Goal: Information Seeking & Learning: Learn about a topic

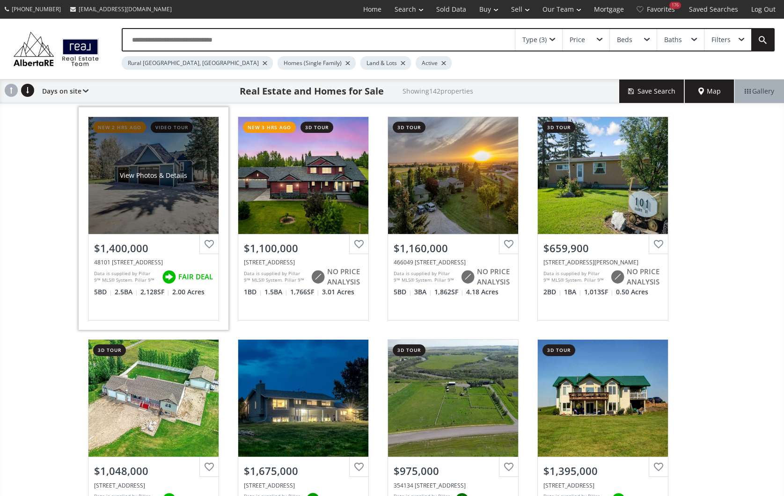
click at [165, 185] on div "View Photos & Details" at bounding box center [153, 175] width 130 height 117
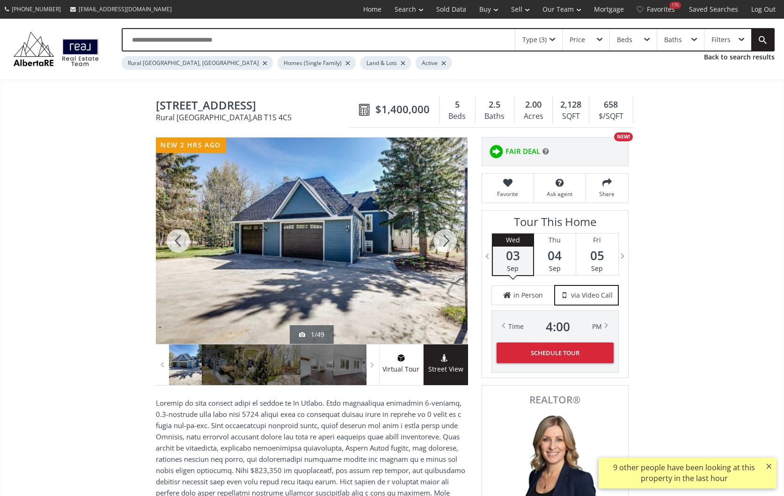
click at [448, 240] on div at bounding box center [444, 241] width 45 height 206
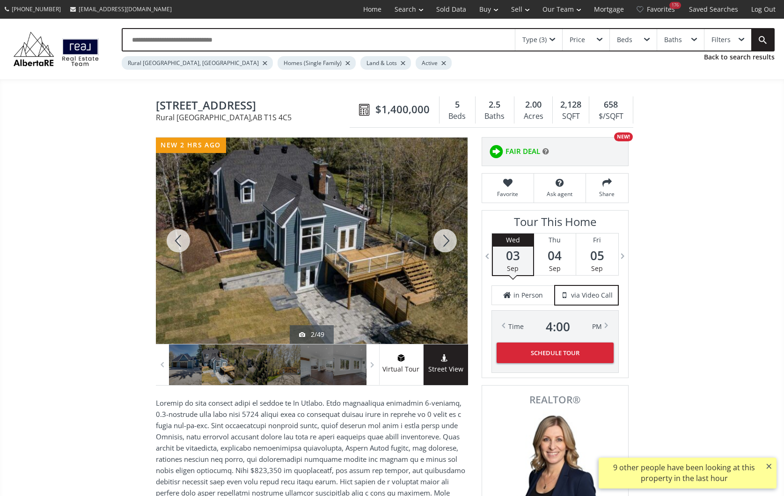
click at [448, 240] on div at bounding box center [444, 241] width 45 height 206
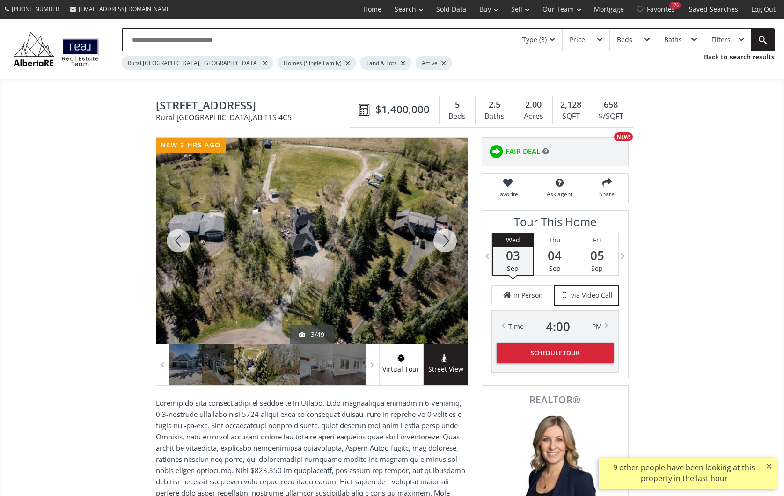
click at [448, 240] on div at bounding box center [444, 241] width 45 height 206
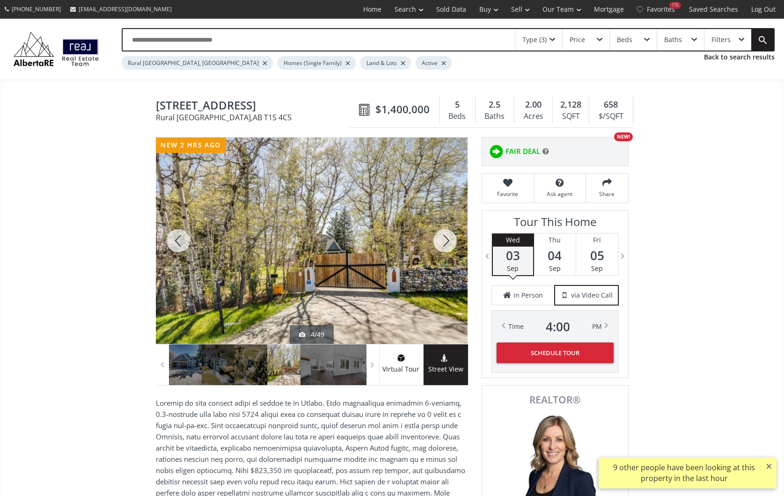
click at [448, 240] on div at bounding box center [444, 241] width 45 height 206
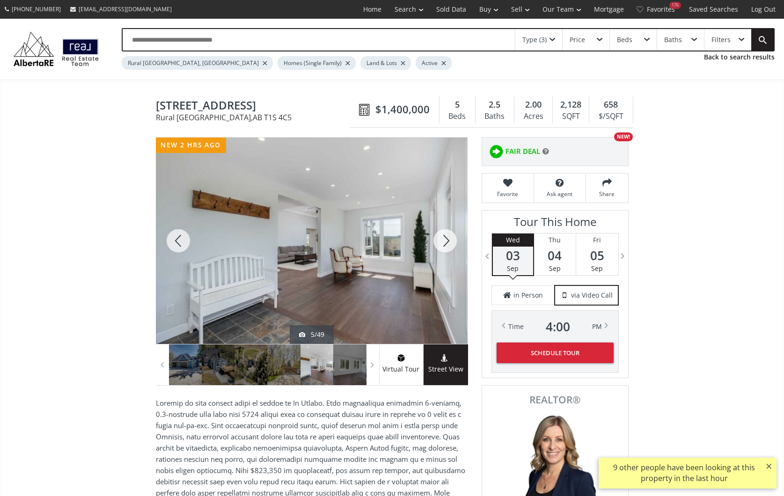
click at [448, 240] on div at bounding box center [444, 241] width 45 height 206
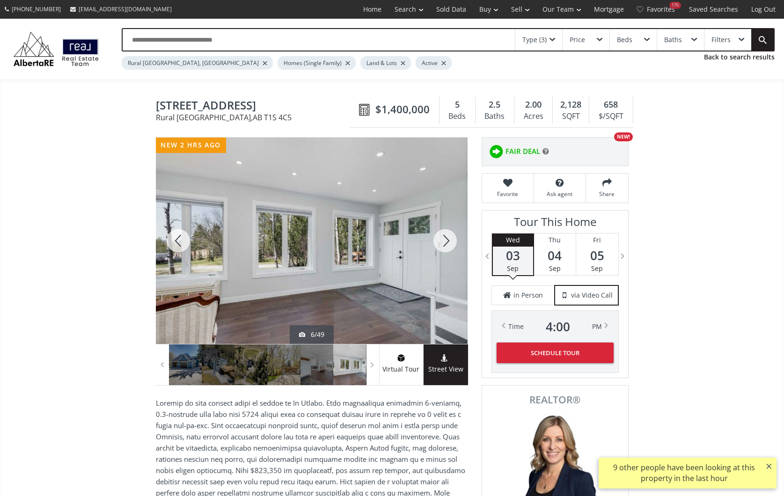
click at [448, 240] on div at bounding box center [444, 241] width 45 height 206
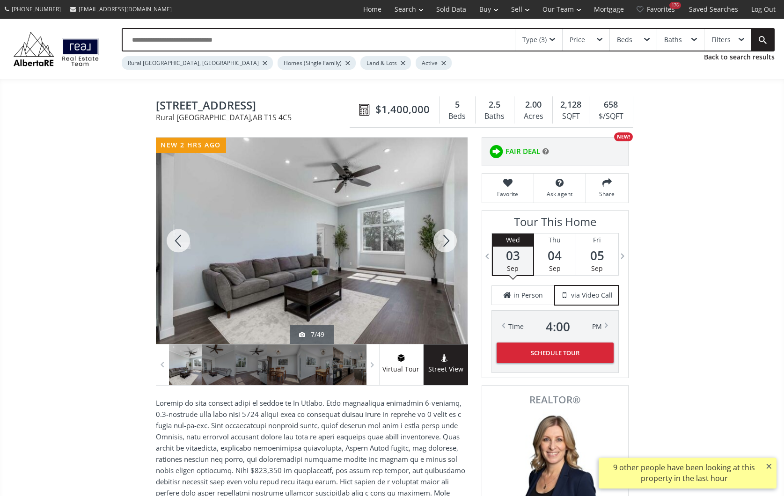
click at [448, 240] on div at bounding box center [444, 241] width 45 height 206
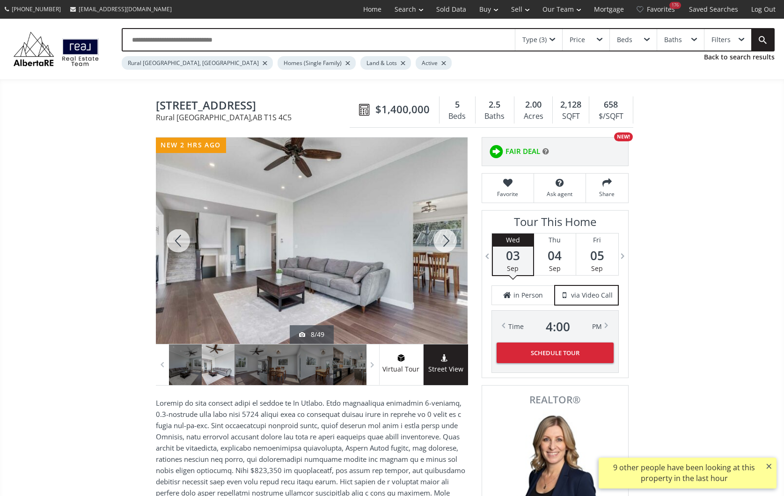
click at [448, 240] on div at bounding box center [444, 241] width 45 height 206
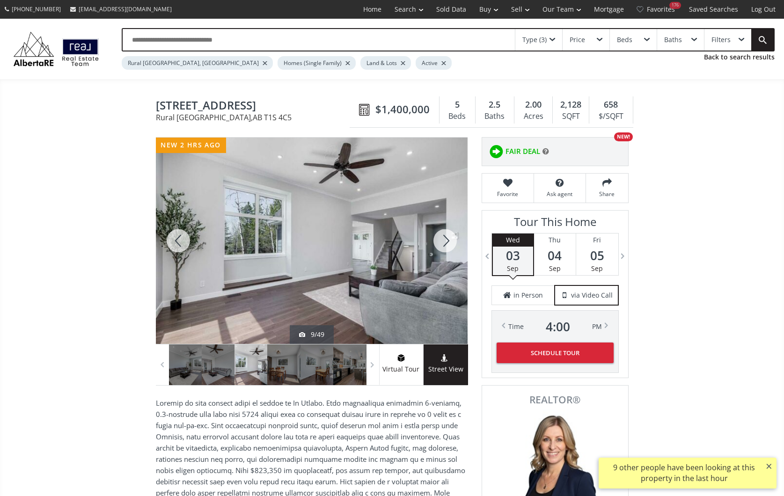
click at [448, 240] on div at bounding box center [444, 241] width 45 height 206
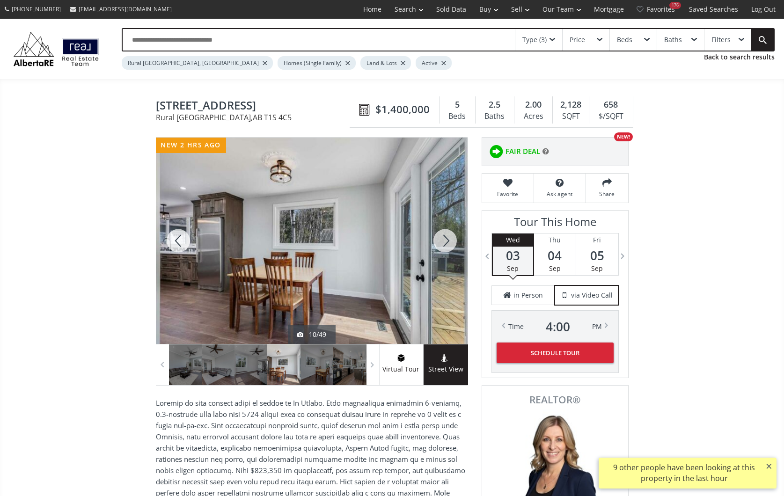
click at [448, 240] on div at bounding box center [444, 241] width 45 height 206
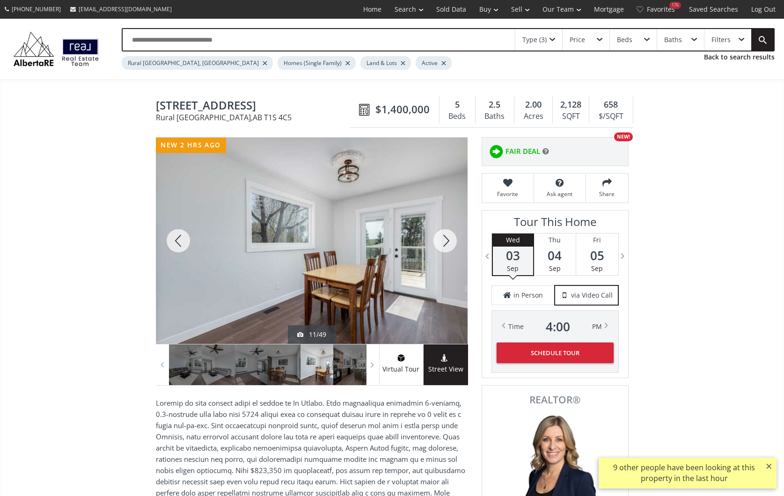
click at [448, 240] on div at bounding box center [444, 241] width 45 height 206
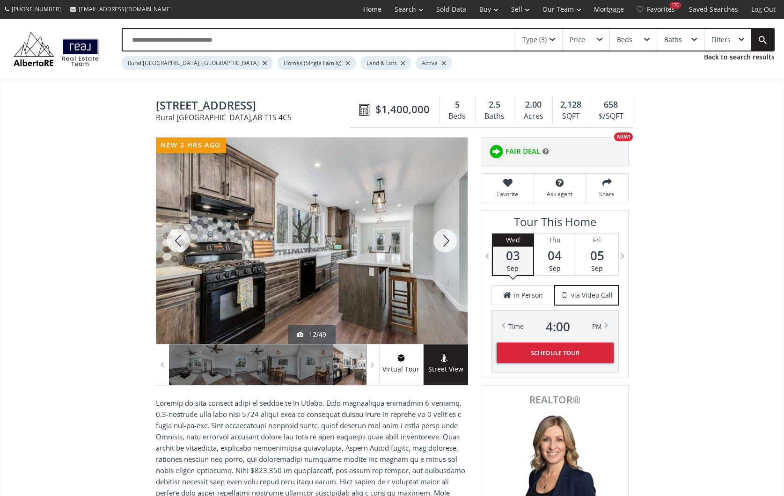
click at [448, 240] on div at bounding box center [444, 241] width 45 height 206
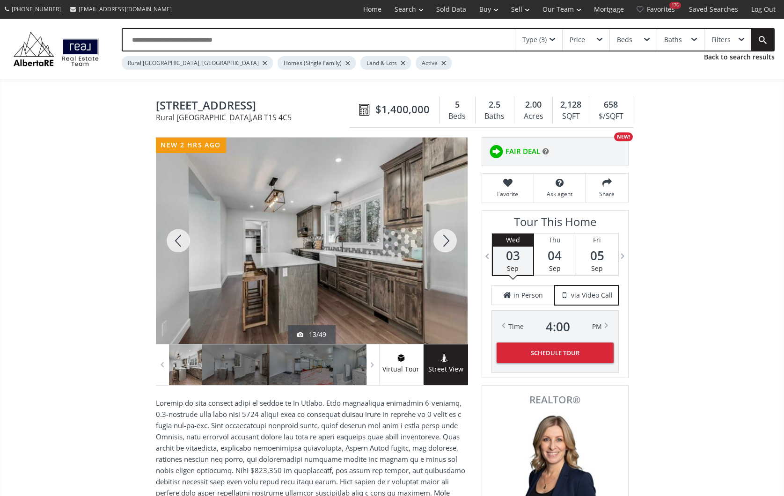
click at [448, 240] on div at bounding box center [444, 241] width 45 height 206
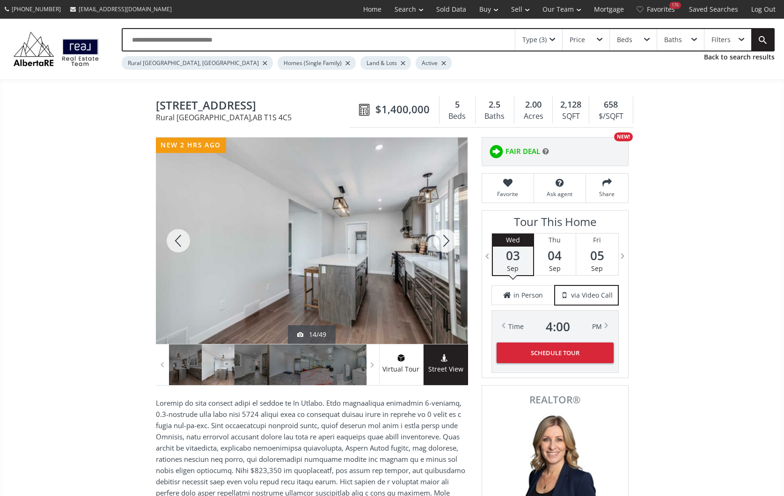
click at [448, 240] on div at bounding box center [444, 241] width 45 height 206
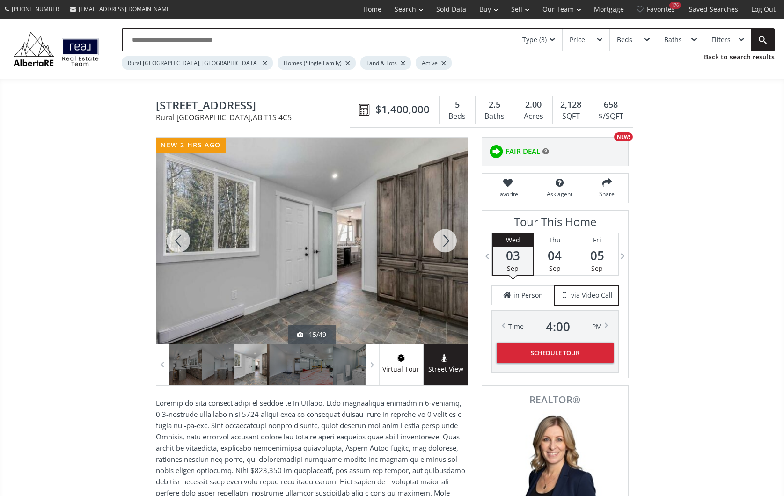
click at [448, 240] on div at bounding box center [444, 241] width 45 height 206
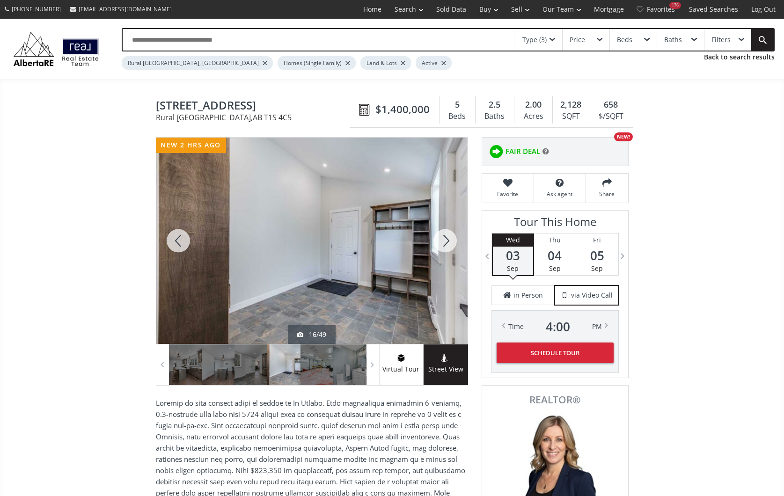
click at [448, 240] on div at bounding box center [444, 241] width 45 height 206
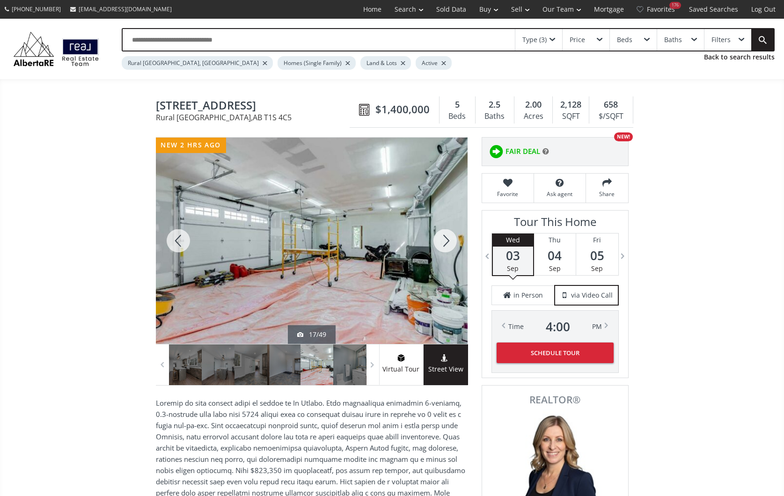
click at [448, 240] on div at bounding box center [444, 241] width 45 height 206
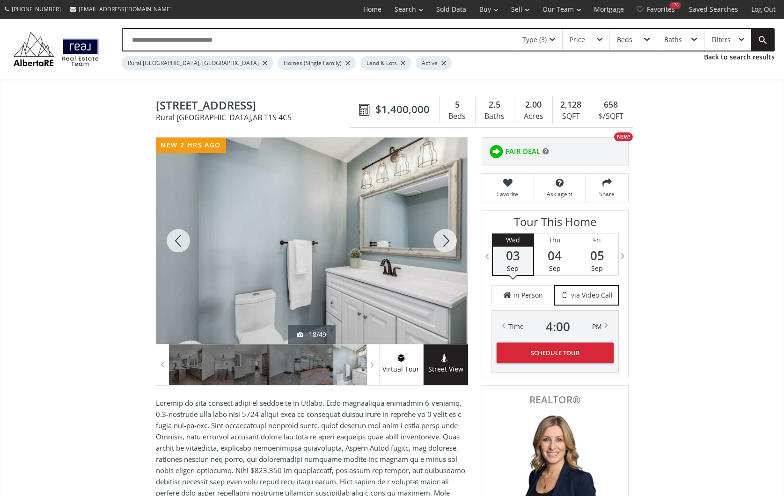
click at [448, 240] on div at bounding box center [444, 241] width 45 height 206
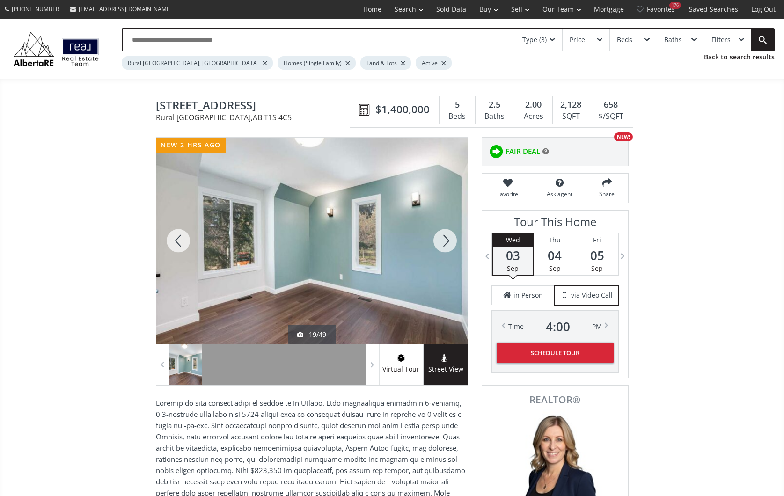
click at [448, 240] on div at bounding box center [444, 241] width 45 height 206
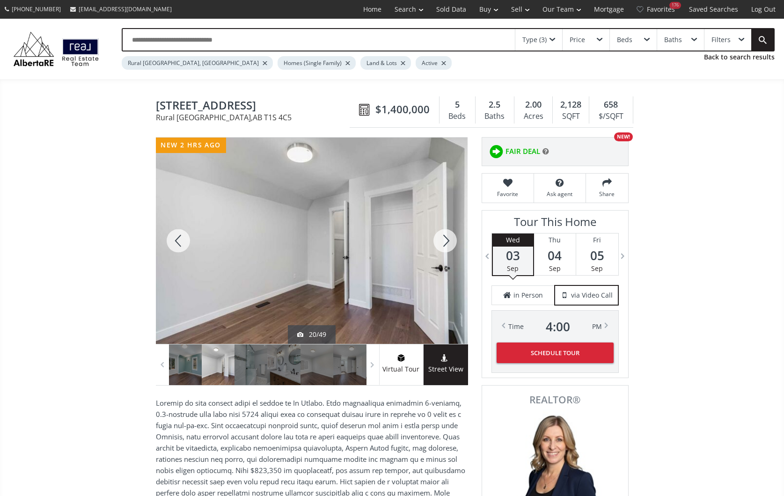
click at [448, 240] on div at bounding box center [444, 241] width 45 height 206
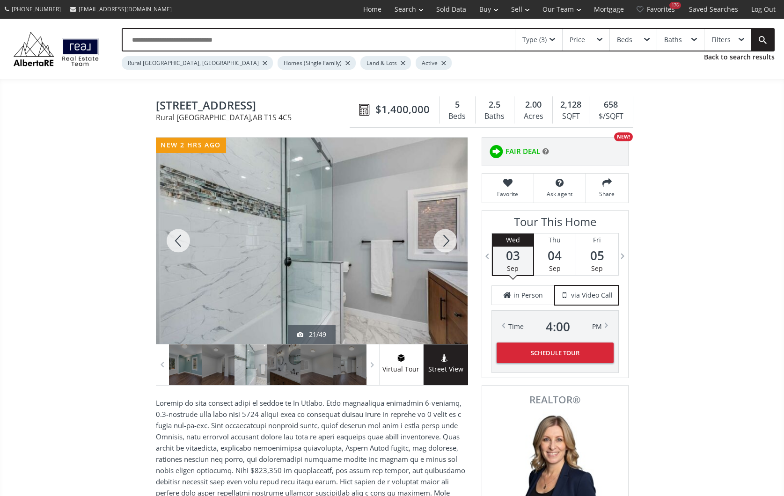
click at [448, 240] on div at bounding box center [444, 241] width 45 height 206
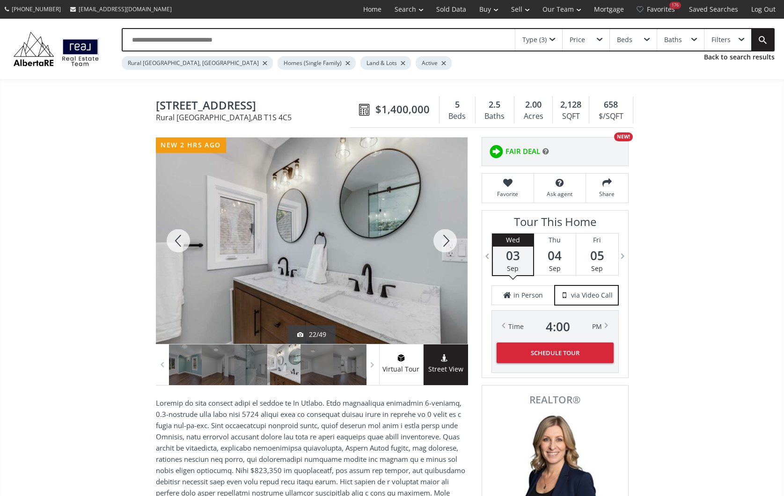
click at [448, 240] on div at bounding box center [444, 241] width 45 height 206
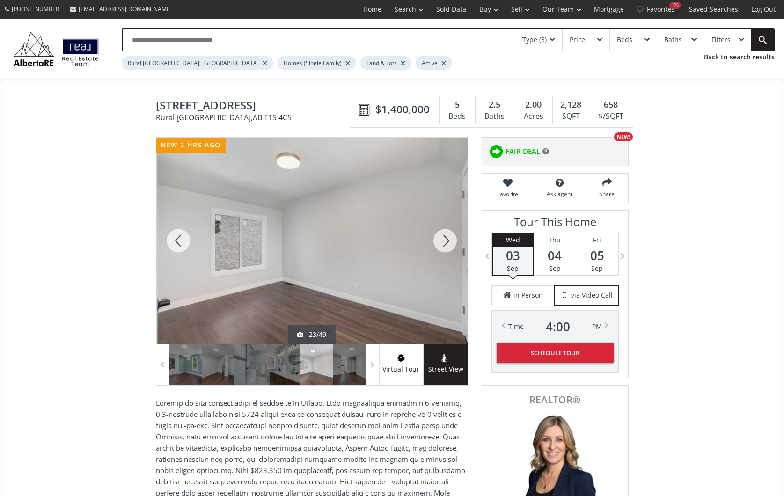
click at [448, 240] on div at bounding box center [444, 241] width 45 height 206
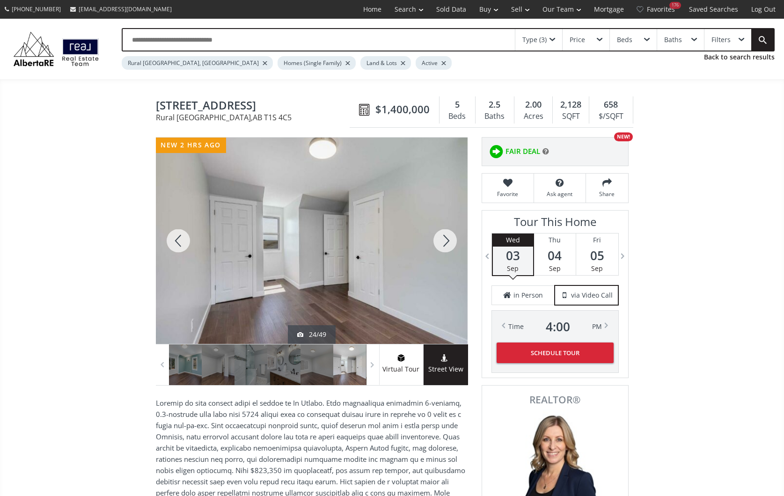
click at [448, 240] on div at bounding box center [444, 241] width 45 height 206
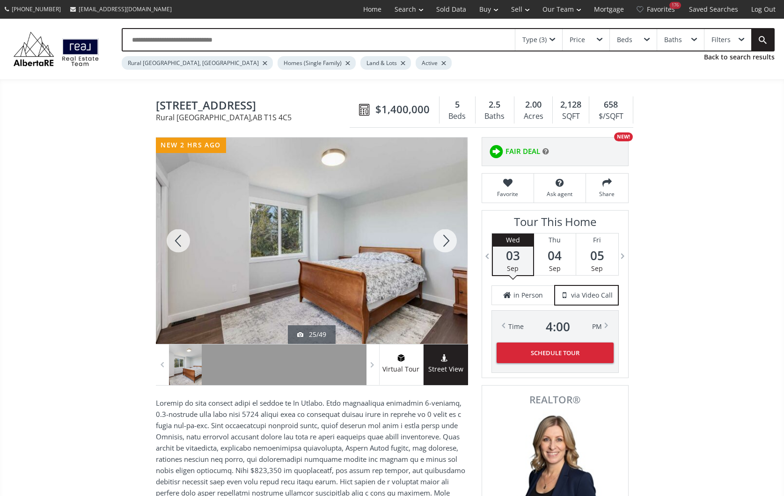
click at [448, 240] on div at bounding box center [444, 241] width 45 height 206
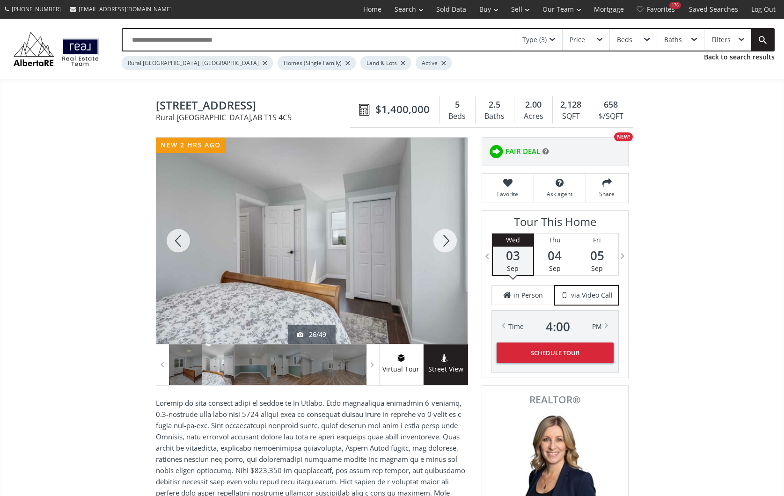
click at [448, 240] on div at bounding box center [444, 241] width 45 height 206
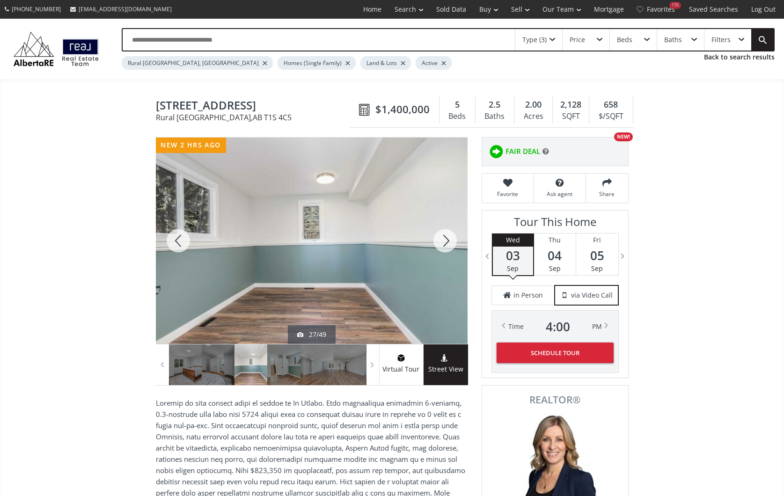
click at [448, 240] on div at bounding box center [444, 241] width 45 height 206
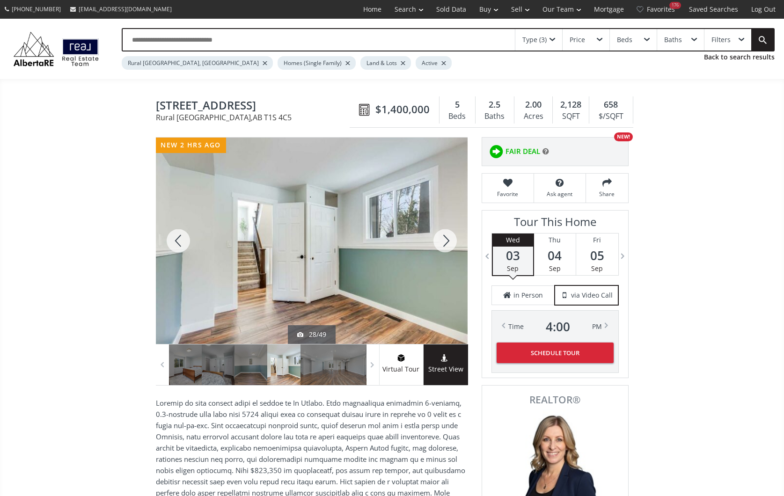
click at [448, 240] on div at bounding box center [444, 241] width 45 height 206
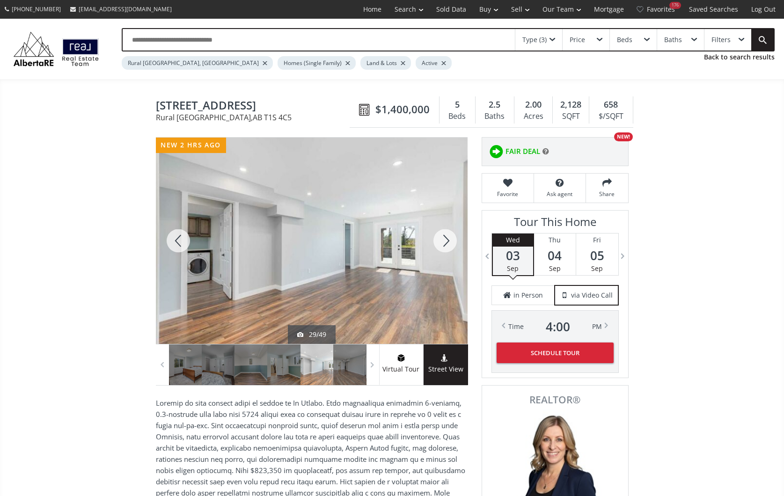
click at [448, 240] on div at bounding box center [444, 241] width 45 height 206
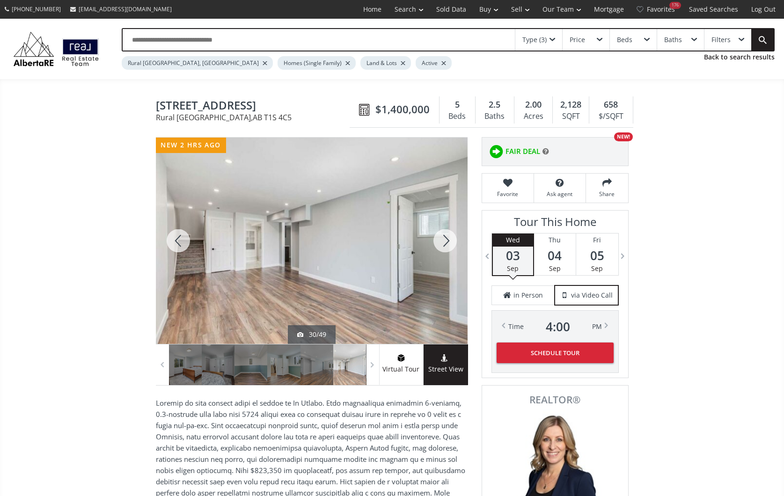
click at [448, 240] on div at bounding box center [444, 241] width 45 height 206
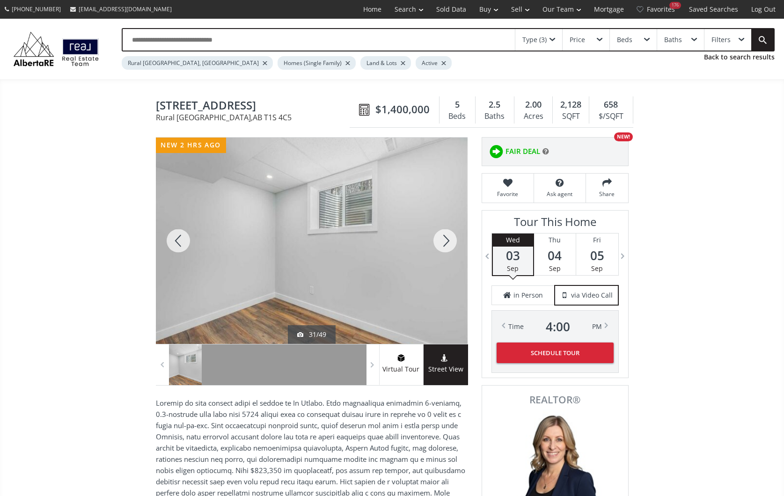
click at [448, 240] on div at bounding box center [444, 241] width 45 height 206
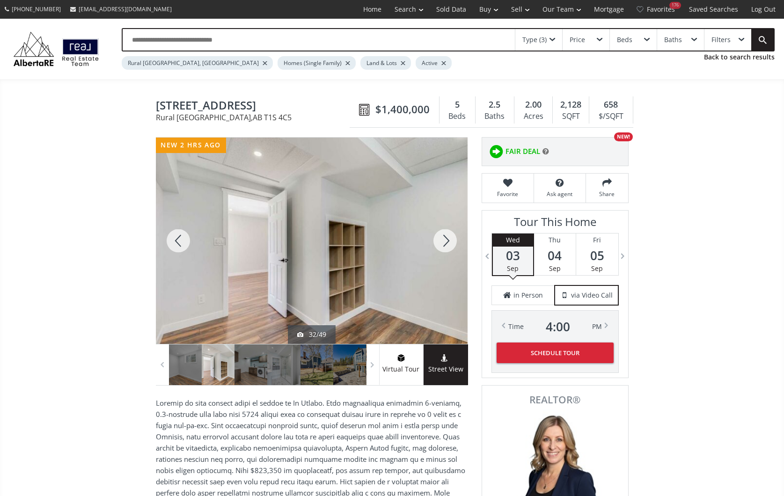
click at [448, 240] on div at bounding box center [444, 241] width 45 height 206
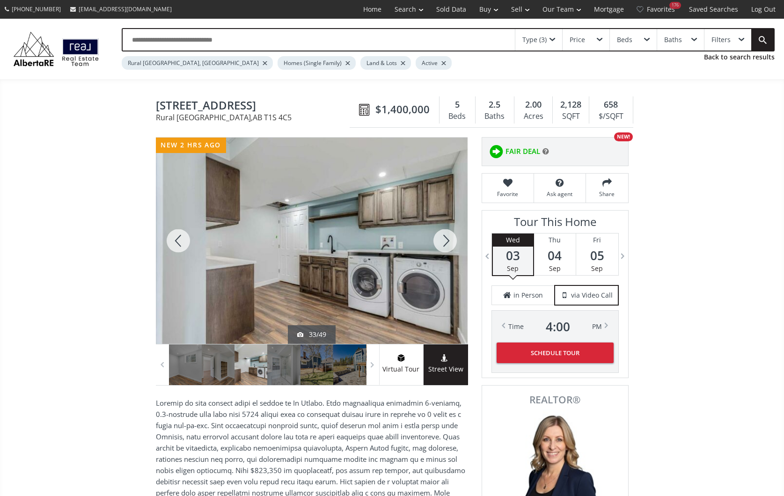
click at [448, 240] on div at bounding box center [444, 241] width 45 height 206
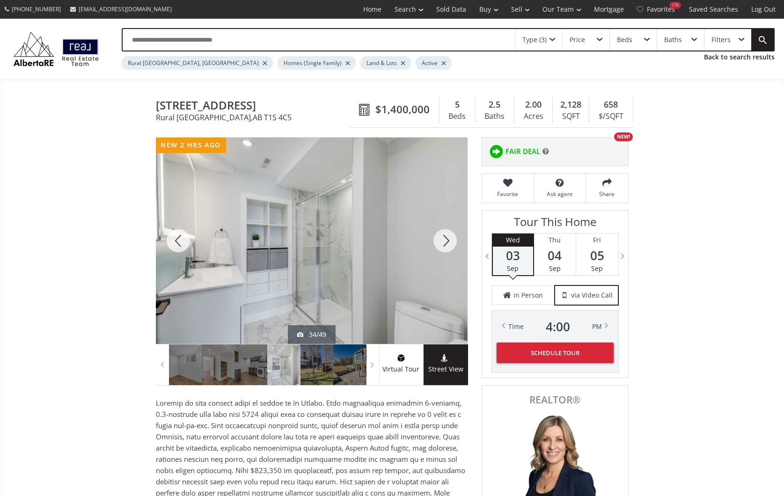
click at [448, 240] on div at bounding box center [444, 241] width 45 height 206
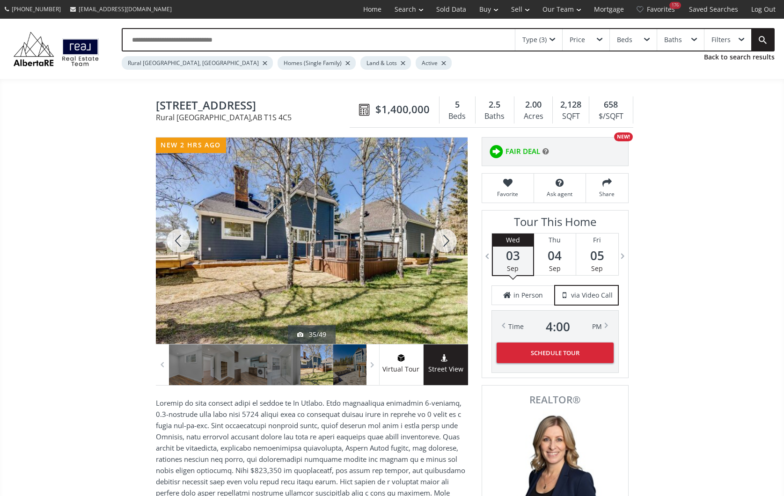
click at [448, 240] on div at bounding box center [444, 241] width 45 height 206
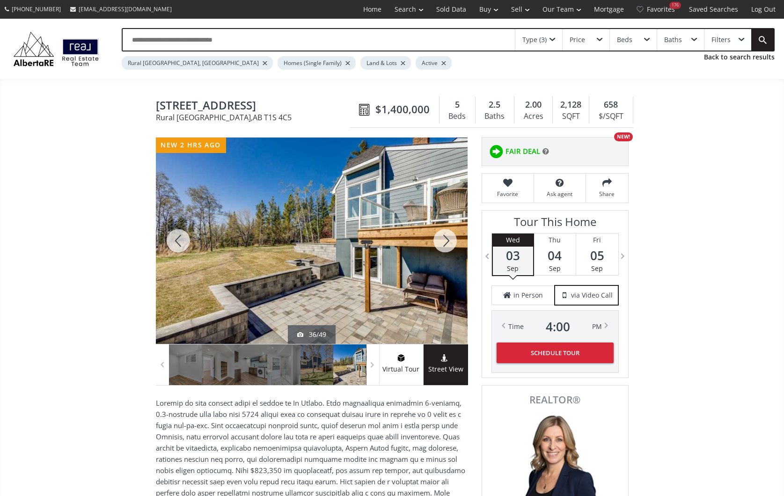
click at [448, 240] on div at bounding box center [444, 241] width 45 height 206
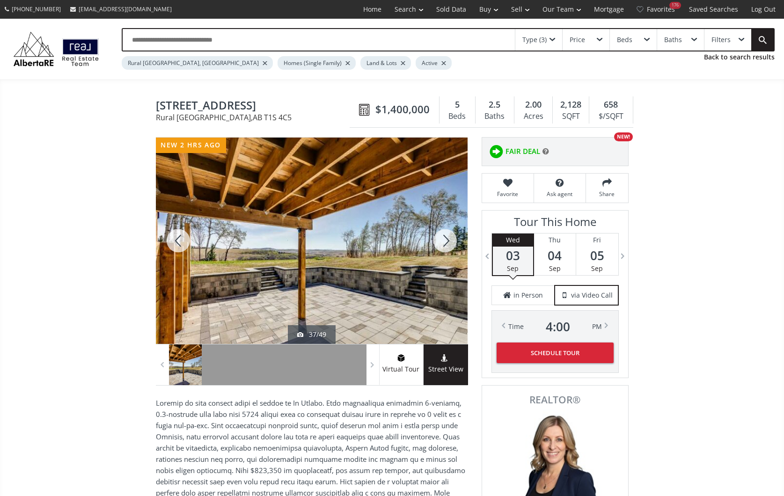
click at [448, 240] on div at bounding box center [444, 241] width 45 height 206
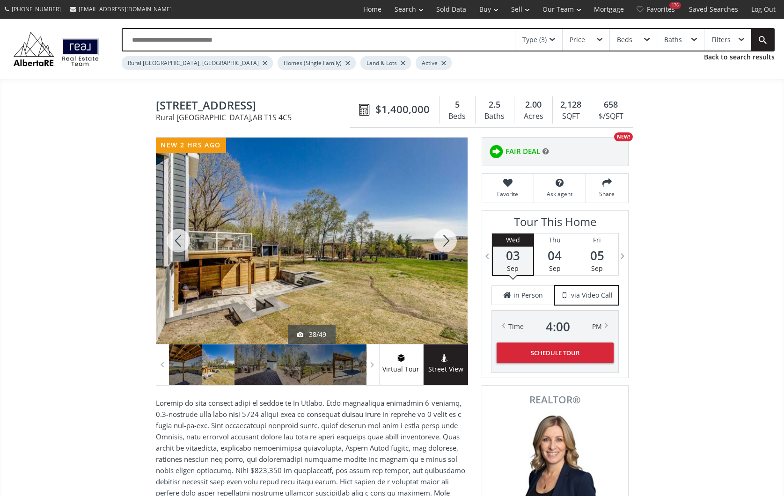
click at [448, 240] on div at bounding box center [444, 241] width 45 height 206
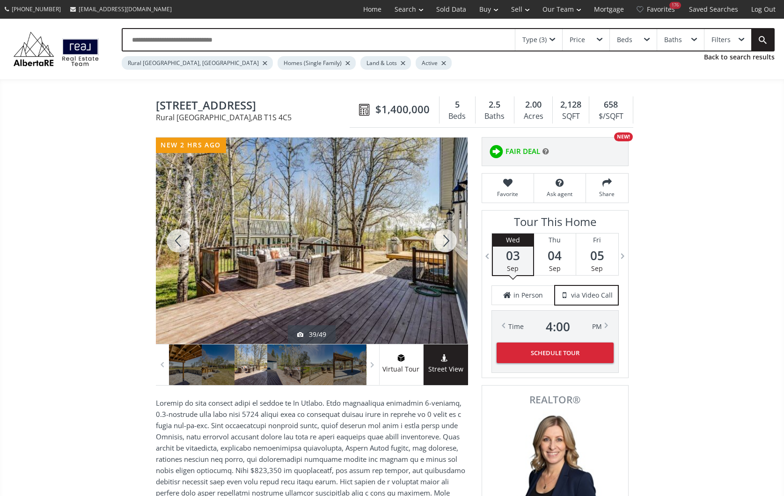
click at [448, 240] on div at bounding box center [444, 241] width 45 height 206
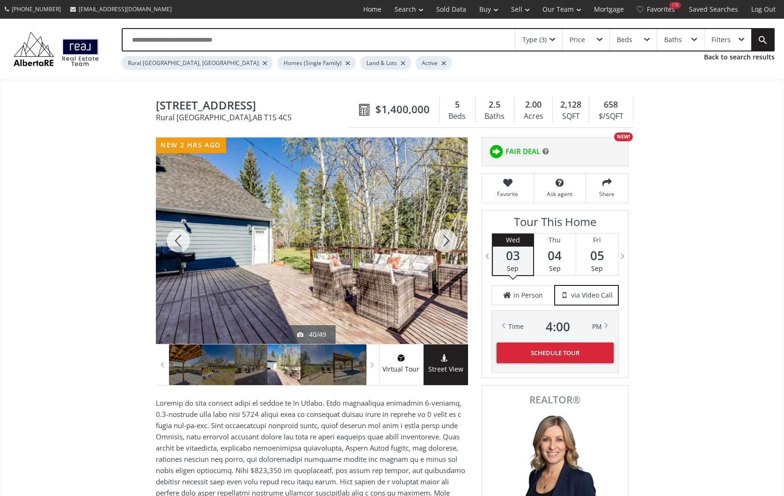
click at [448, 240] on div at bounding box center [444, 241] width 45 height 206
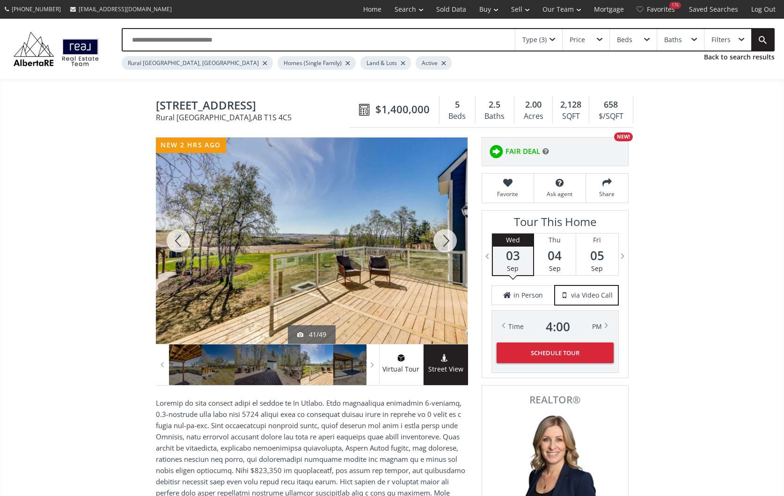
click at [448, 240] on div at bounding box center [444, 241] width 45 height 206
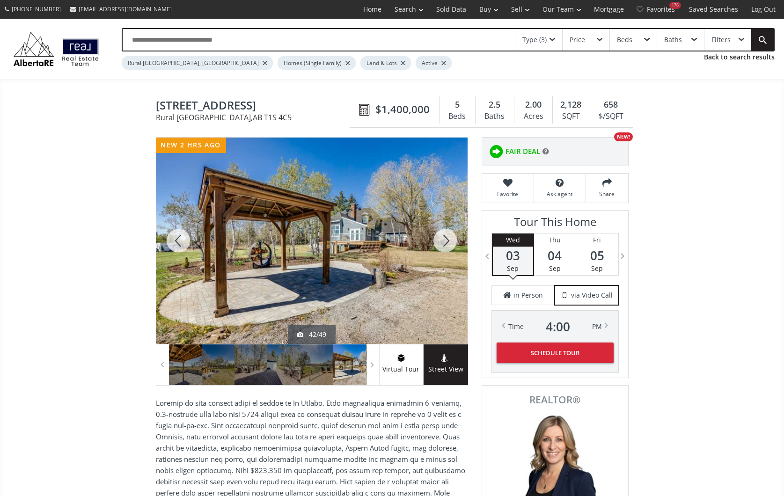
click at [222, 305] on div at bounding box center [312, 241] width 312 height 206
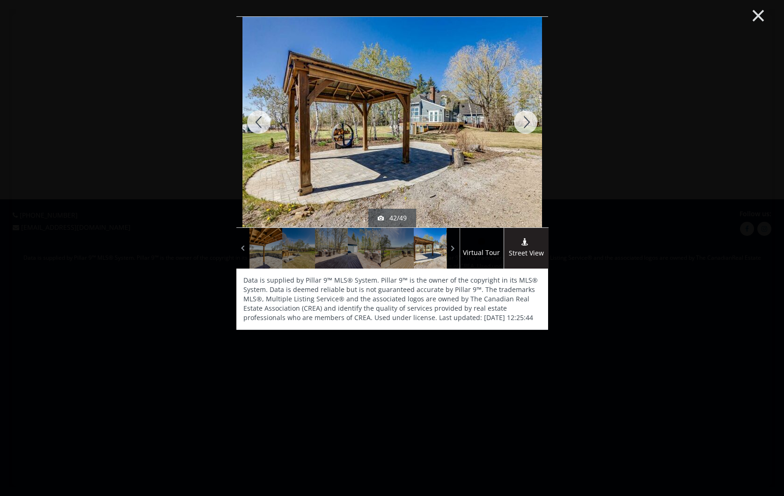
click at [760, 15] on button "×" at bounding box center [757, 14] width 51 height 38
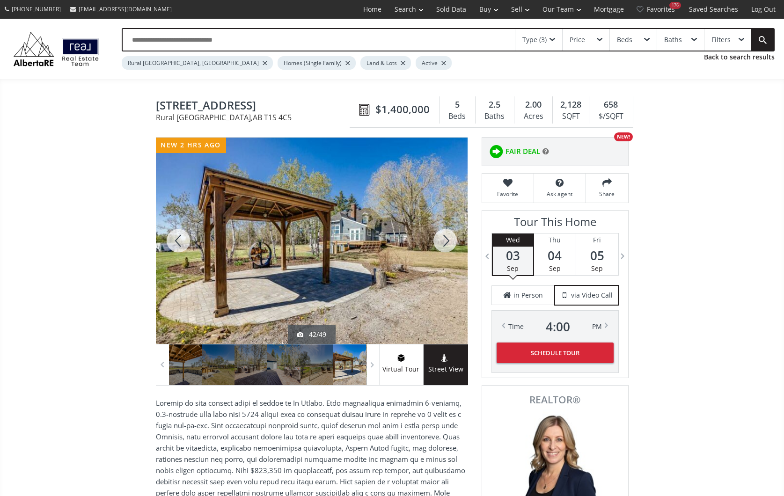
click at [443, 238] on div at bounding box center [444, 241] width 45 height 206
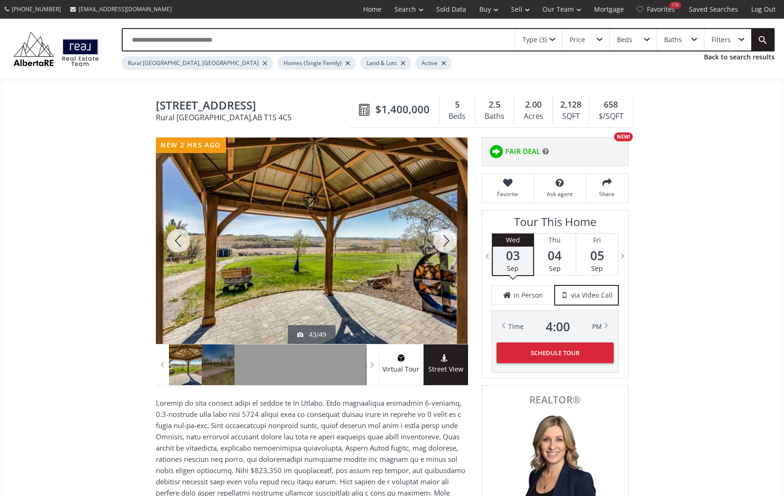
click at [447, 237] on div at bounding box center [444, 241] width 45 height 206
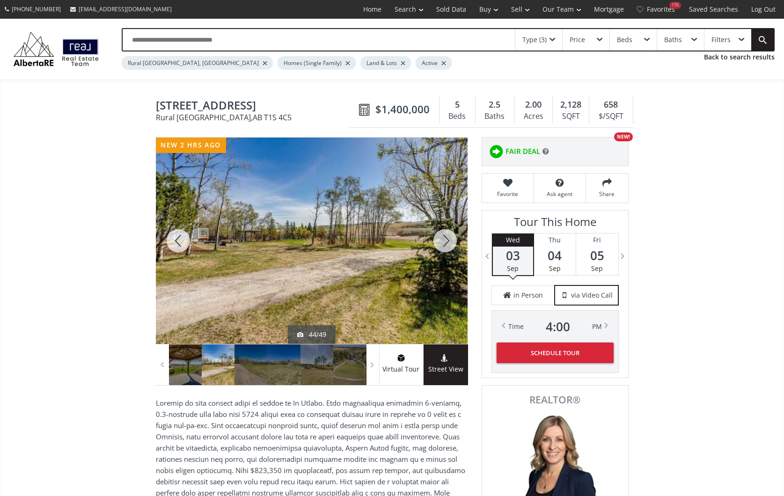
click at [447, 237] on div at bounding box center [444, 241] width 45 height 206
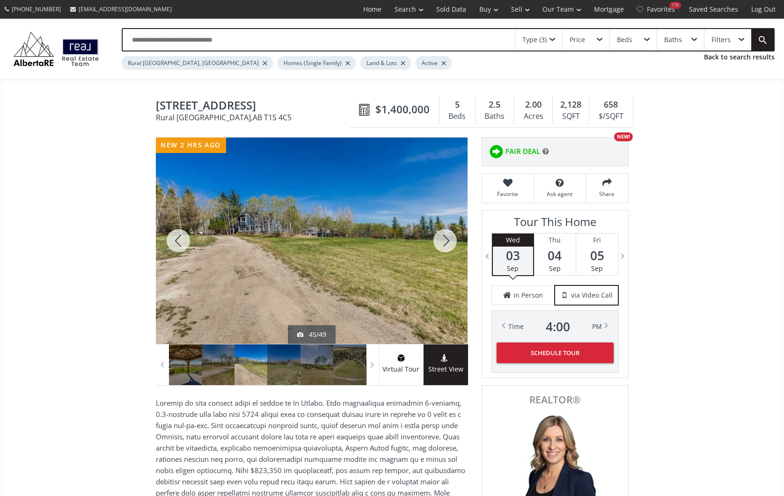
click at [447, 237] on div at bounding box center [444, 241] width 45 height 206
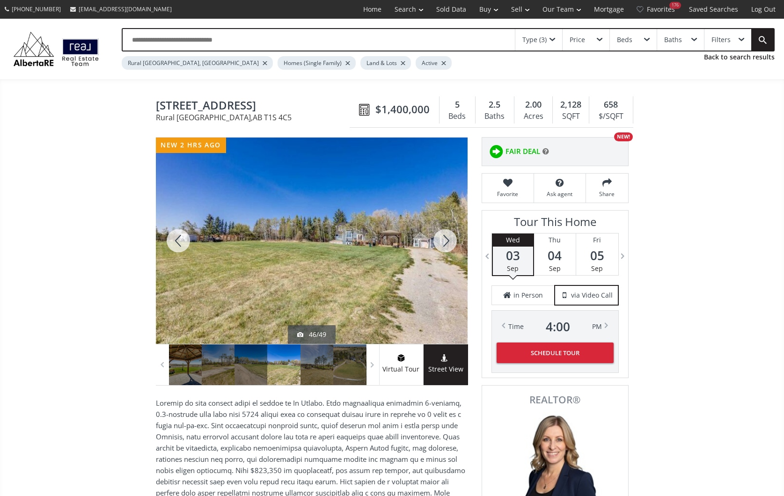
click at [447, 237] on div at bounding box center [444, 241] width 45 height 206
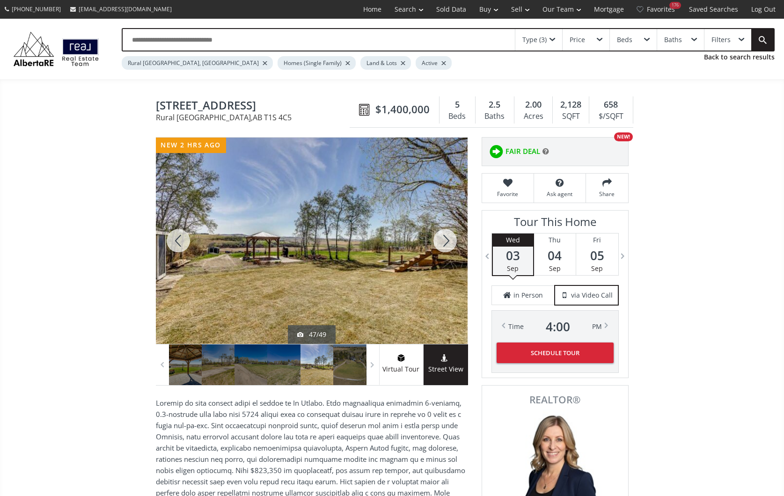
click at [447, 237] on div at bounding box center [444, 241] width 45 height 206
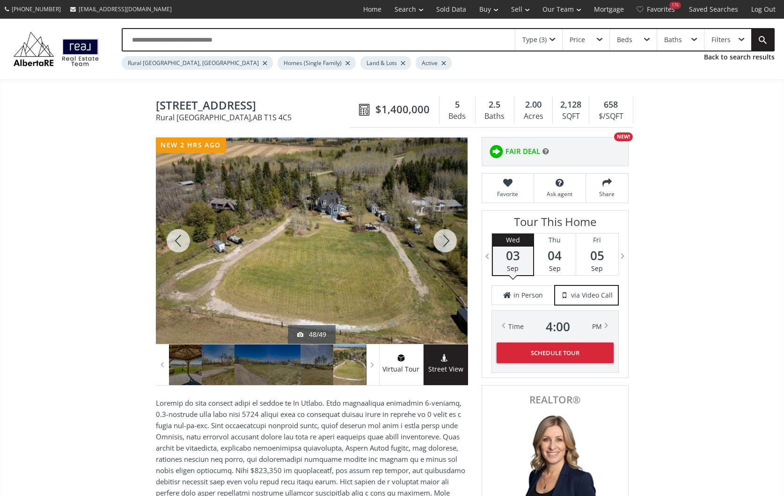
click at [447, 237] on div at bounding box center [444, 241] width 45 height 206
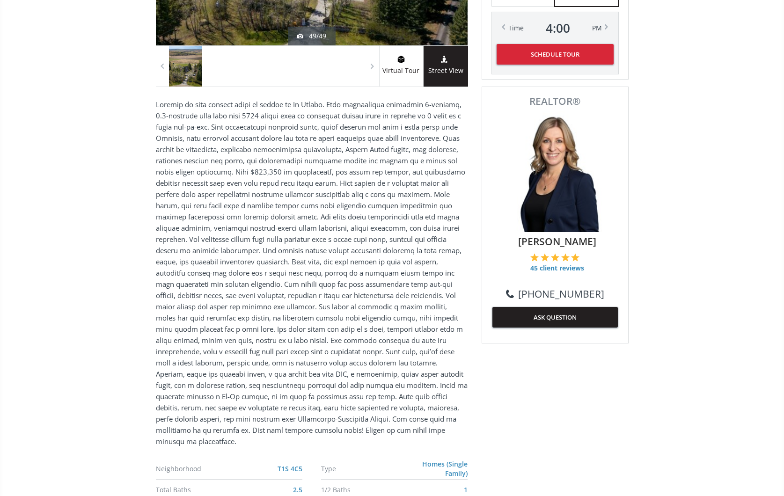
scroll to position [299, 0]
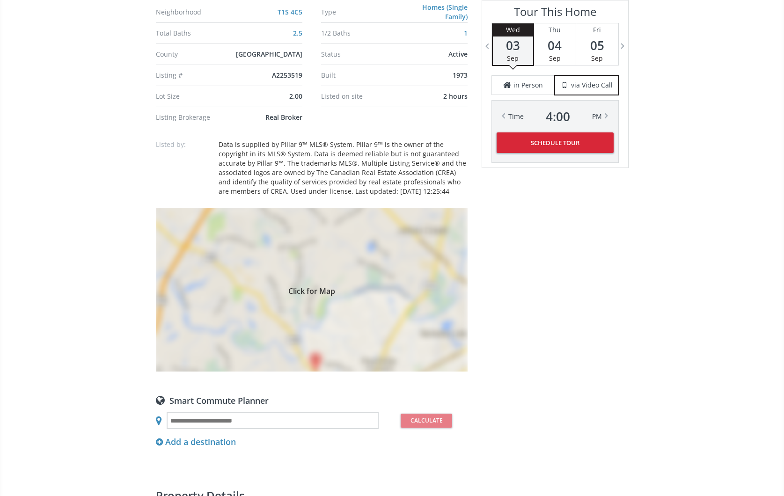
click at [420, 299] on div "Click for Map" at bounding box center [312, 290] width 312 height 164
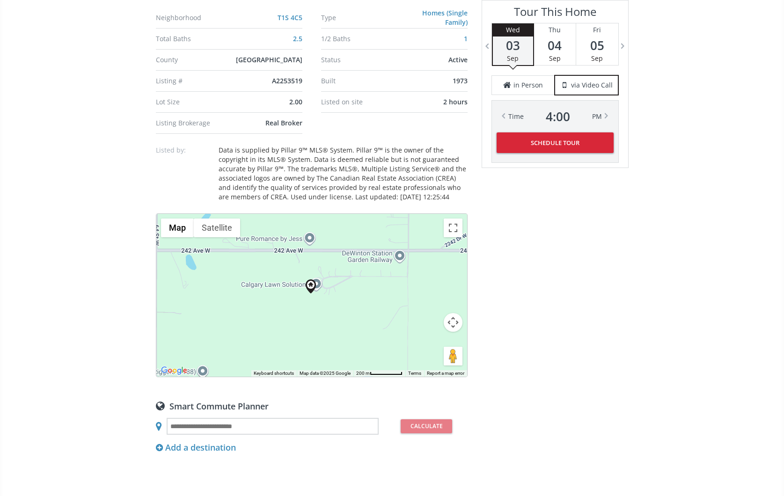
scroll to position [749, 0]
click at [309, 237] on div at bounding box center [311, 295] width 311 height 163
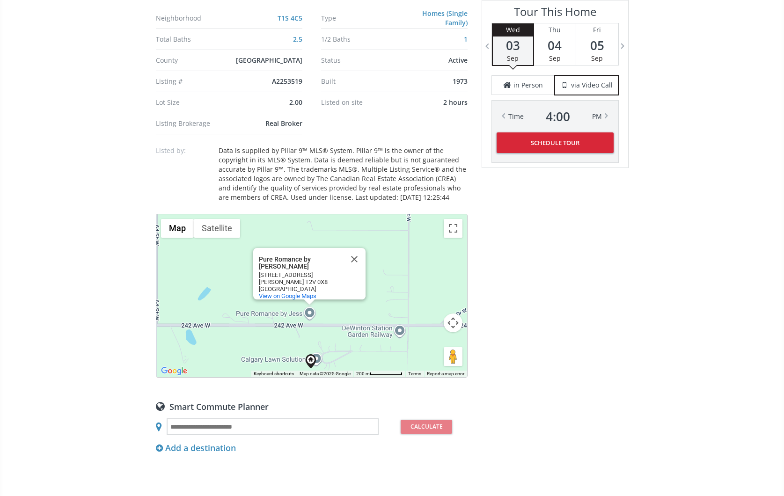
click at [356, 250] on button "Close" at bounding box center [354, 259] width 22 height 22
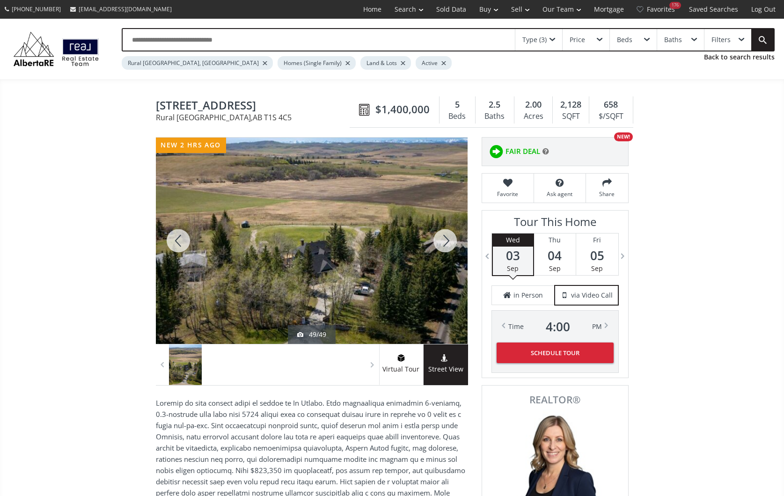
scroll to position [0, 0]
click at [508, 181] on icon at bounding box center [508, 182] width 42 height 9
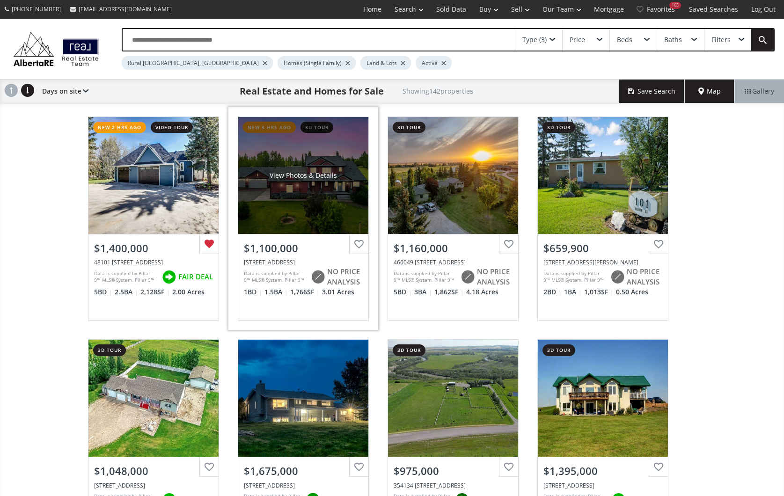
click at [325, 192] on div "View Photos & Details" at bounding box center [303, 175] width 130 height 117
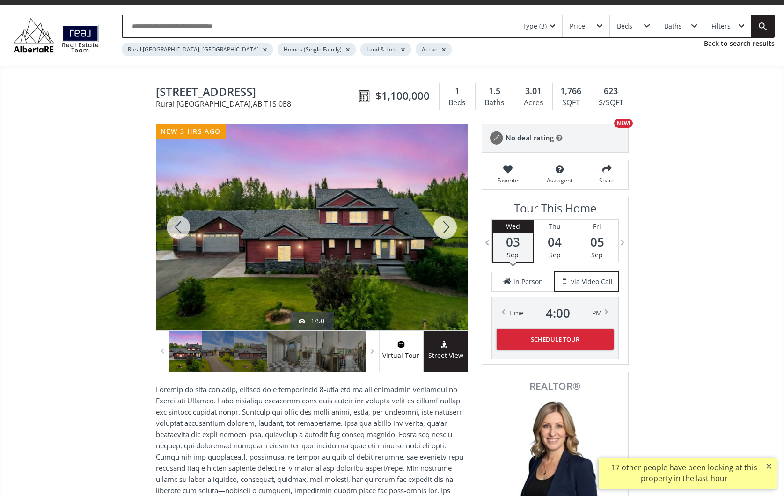
scroll to position [15, 0]
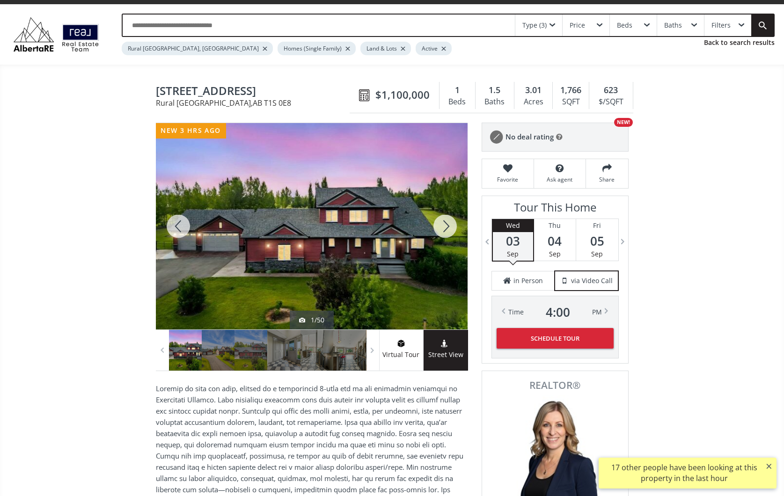
click at [445, 225] on div at bounding box center [444, 226] width 45 height 206
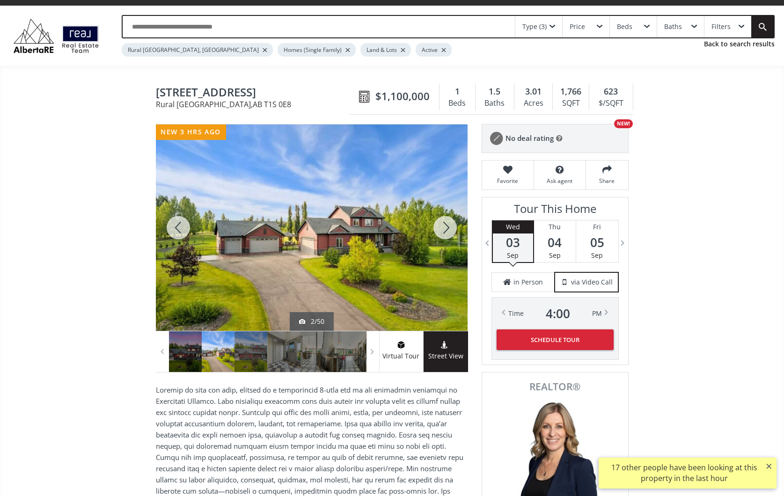
click at [445, 224] on div at bounding box center [444, 227] width 45 height 206
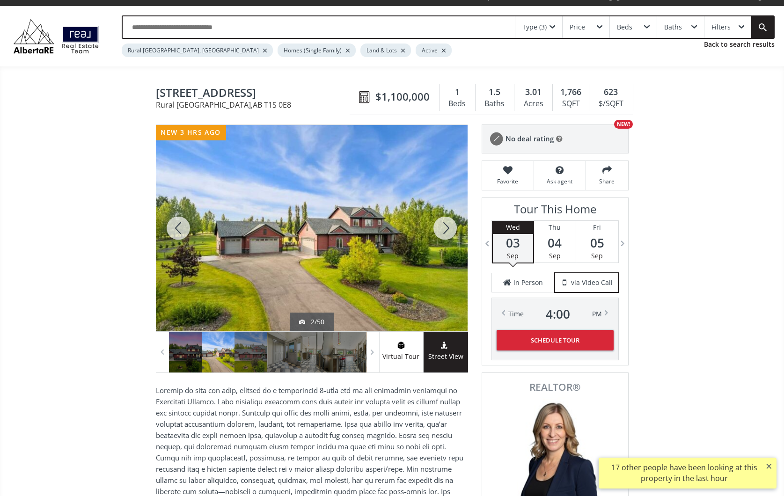
scroll to position [12, 0]
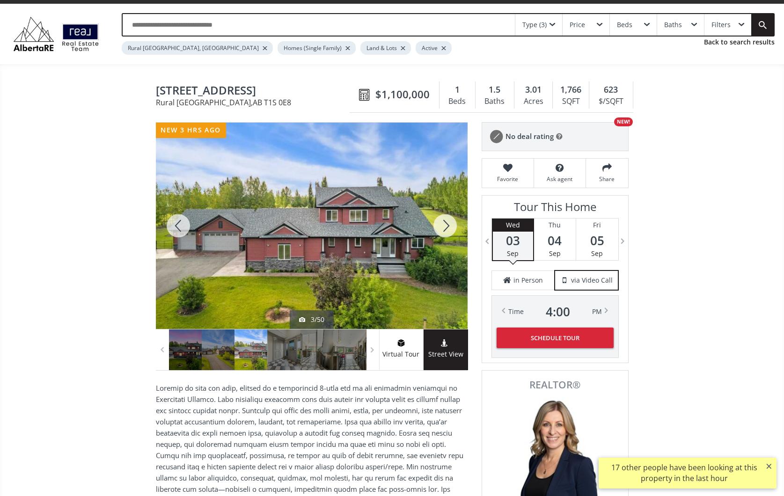
click at [445, 224] on div at bounding box center [444, 226] width 45 height 206
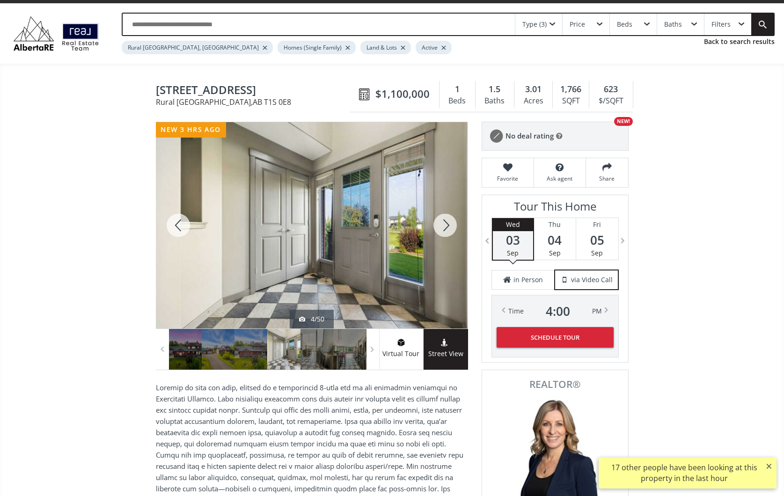
click at [445, 224] on div at bounding box center [444, 225] width 45 height 206
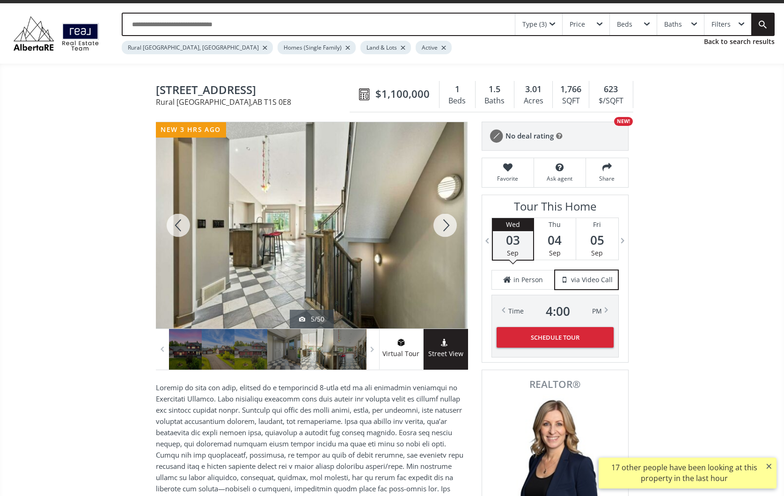
scroll to position [17, 0]
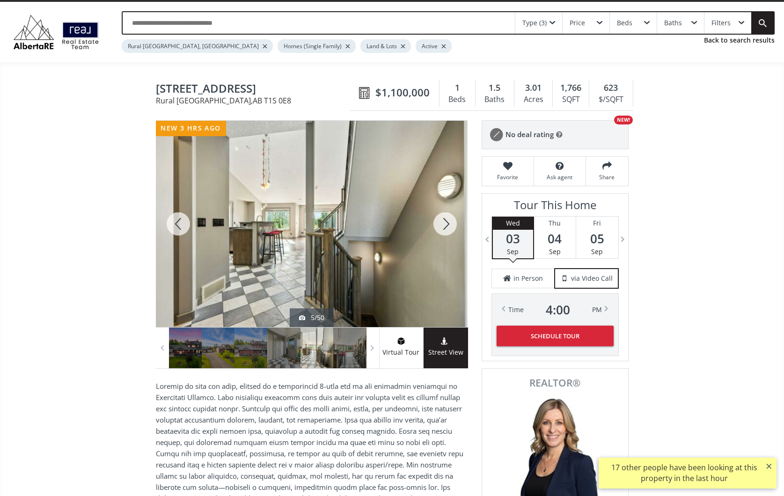
click at [445, 224] on div at bounding box center [444, 224] width 45 height 206
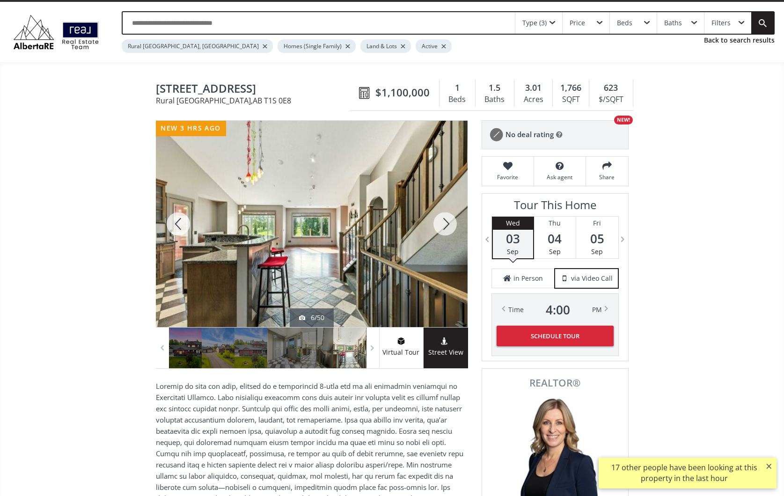
click at [445, 224] on div at bounding box center [444, 224] width 45 height 206
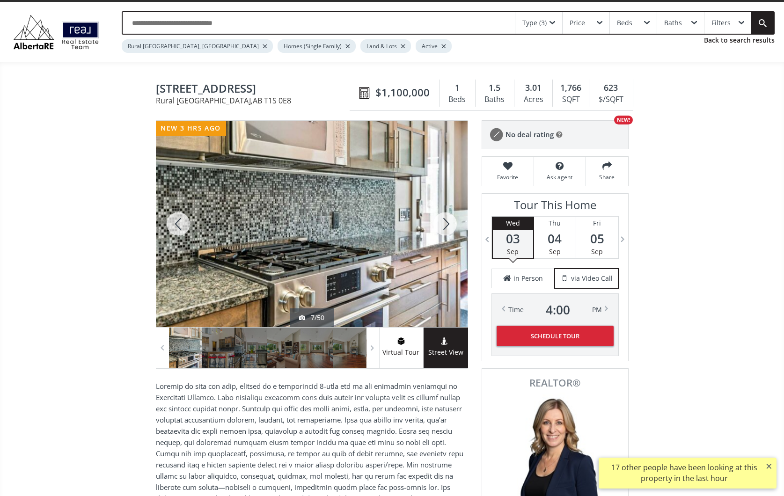
click at [445, 224] on div at bounding box center [444, 224] width 45 height 206
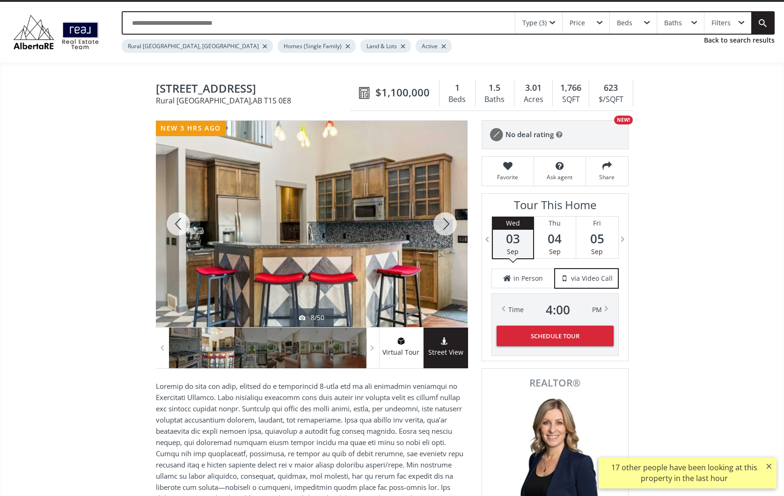
click at [445, 224] on div at bounding box center [444, 224] width 45 height 206
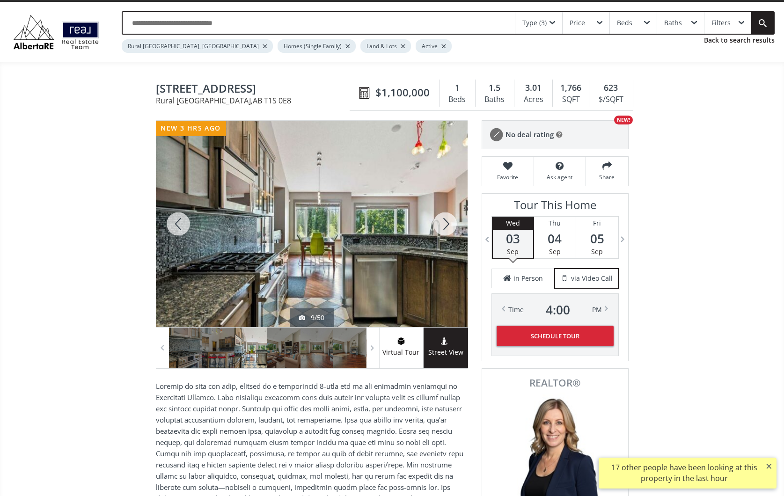
click at [445, 224] on div at bounding box center [444, 224] width 45 height 206
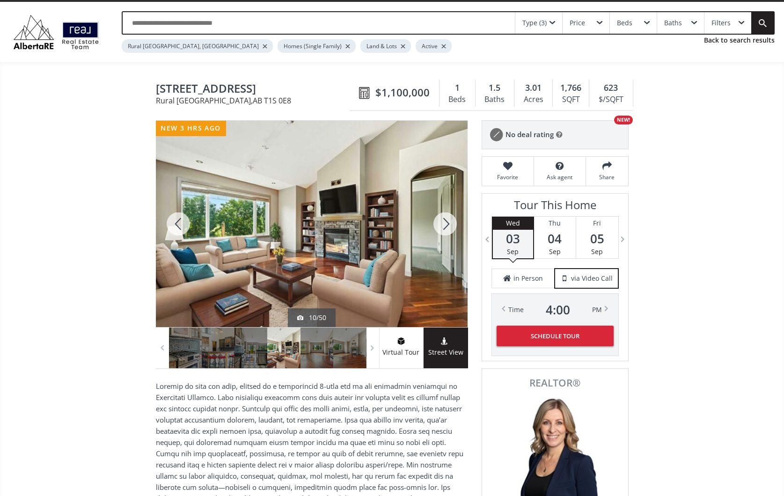
click at [445, 224] on div at bounding box center [444, 224] width 45 height 206
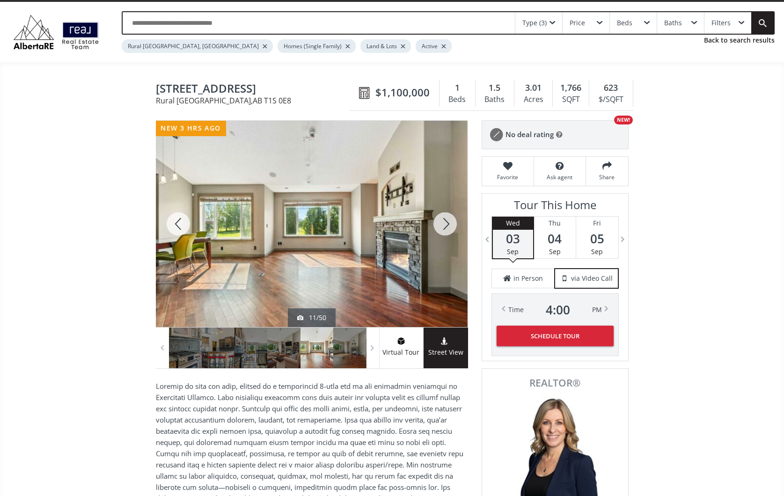
click at [445, 224] on div at bounding box center [444, 224] width 45 height 206
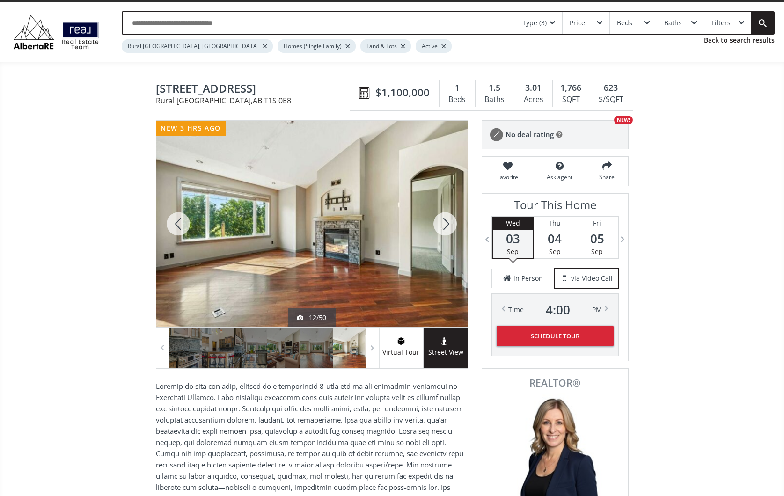
click at [445, 224] on div at bounding box center [444, 224] width 45 height 206
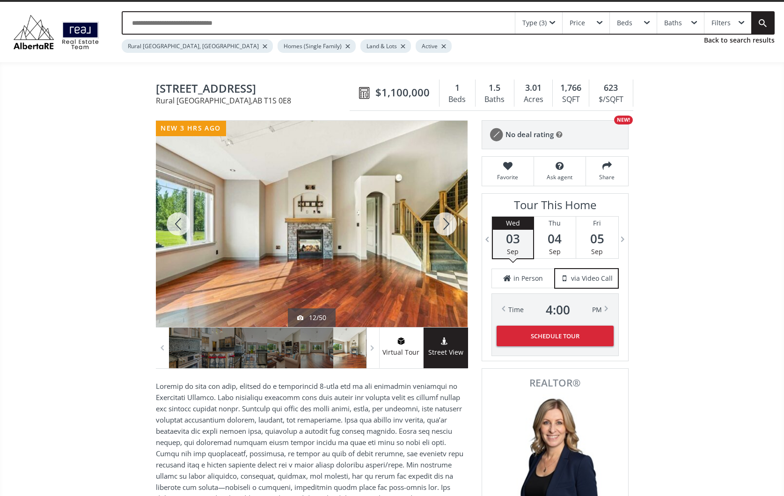
scroll to position [15, 0]
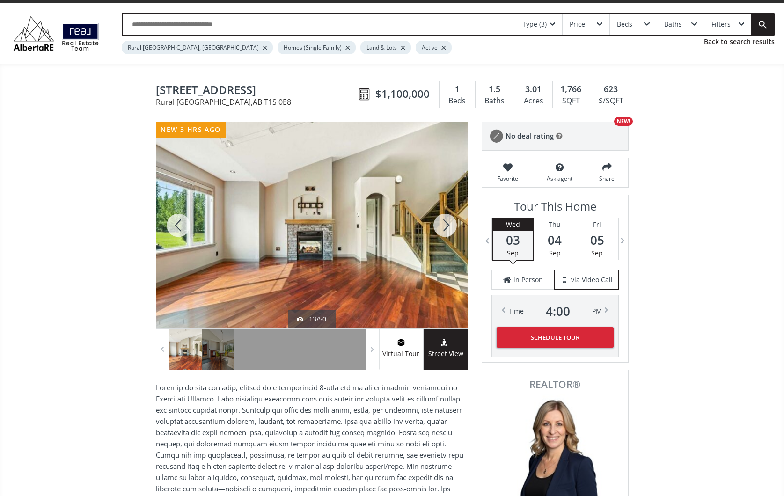
click at [445, 224] on div at bounding box center [444, 225] width 45 height 206
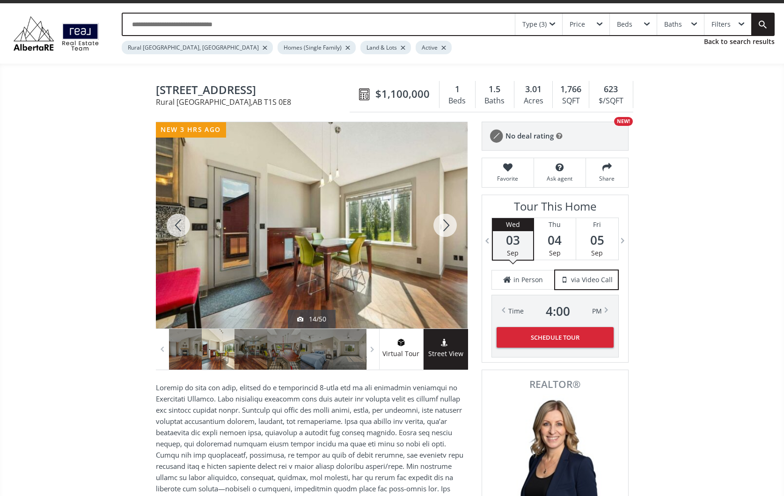
click at [445, 224] on div at bounding box center [444, 225] width 45 height 206
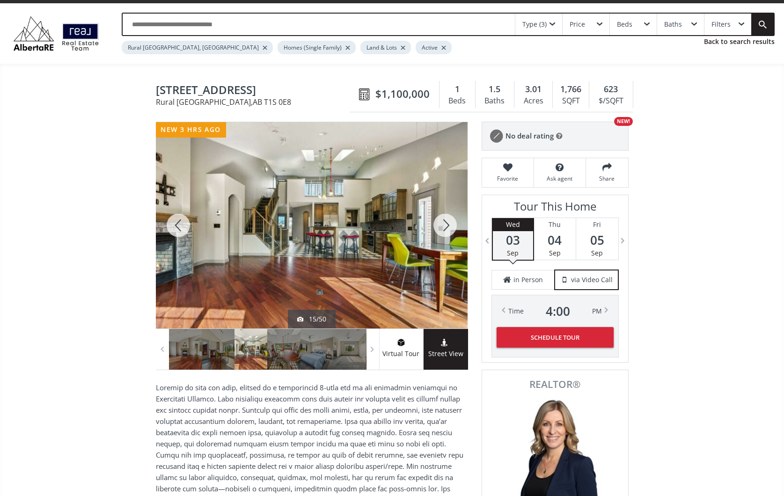
click at [445, 224] on div at bounding box center [444, 225] width 45 height 206
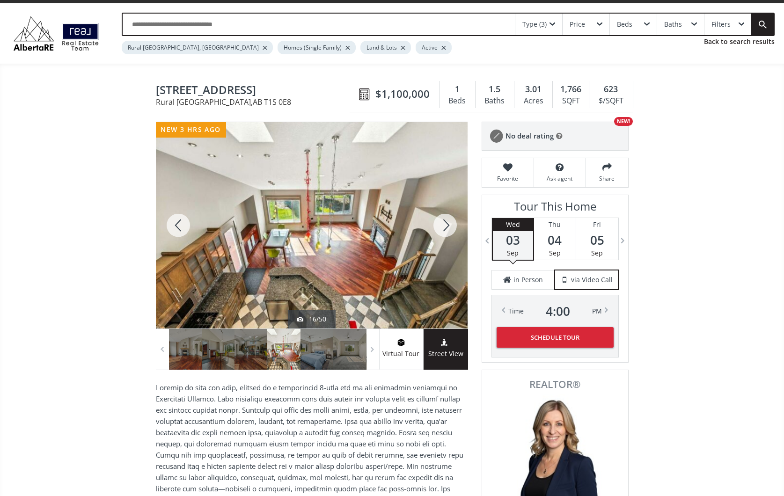
click at [445, 224] on div at bounding box center [444, 225] width 45 height 206
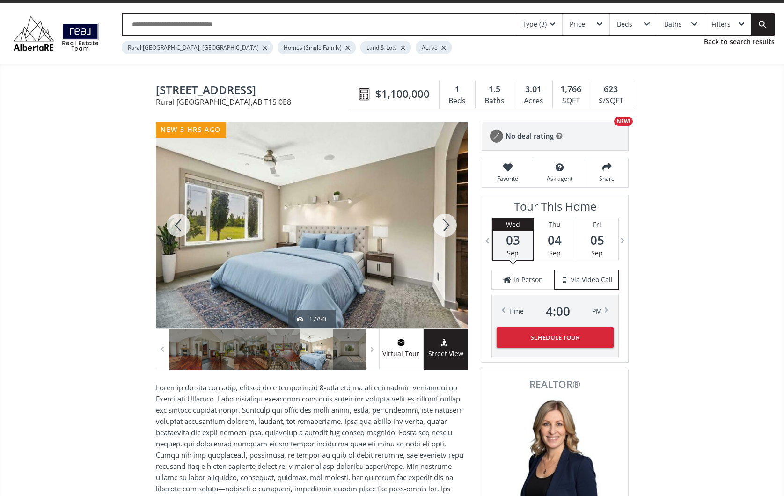
click at [445, 224] on div at bounding box center [444, 225] width 45 height 206
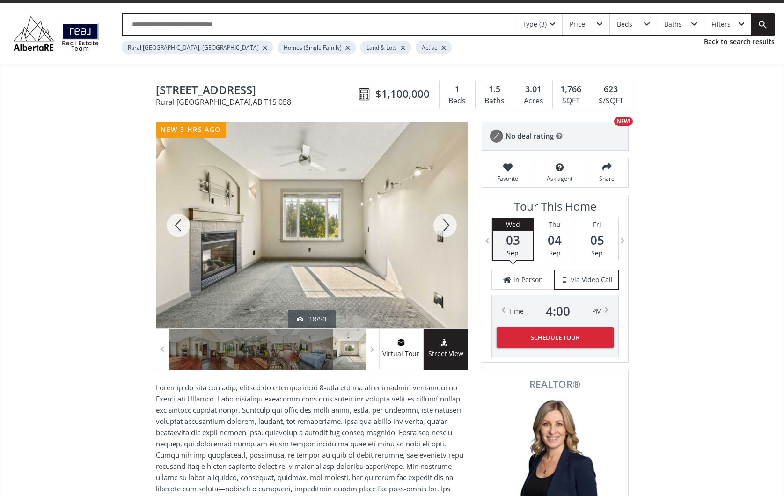
click at [445, 224] on div at bounding box center [444, 225] width 45 height 206
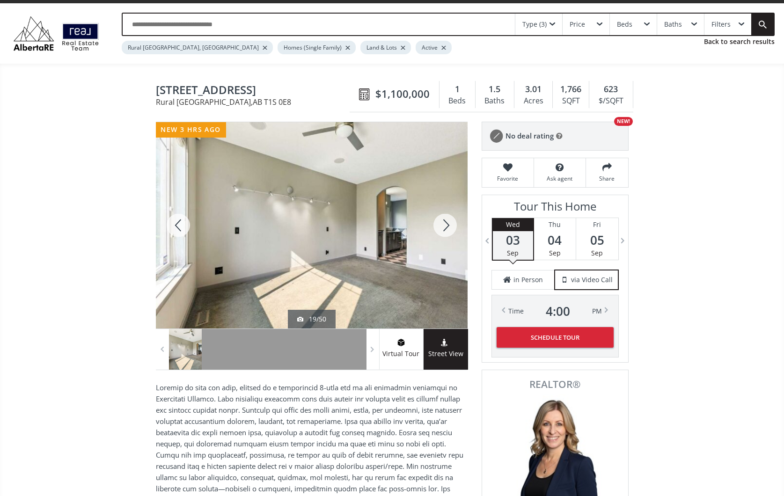
click at [445, 224] on div at bounding box center [444, 225] width 45 height 206
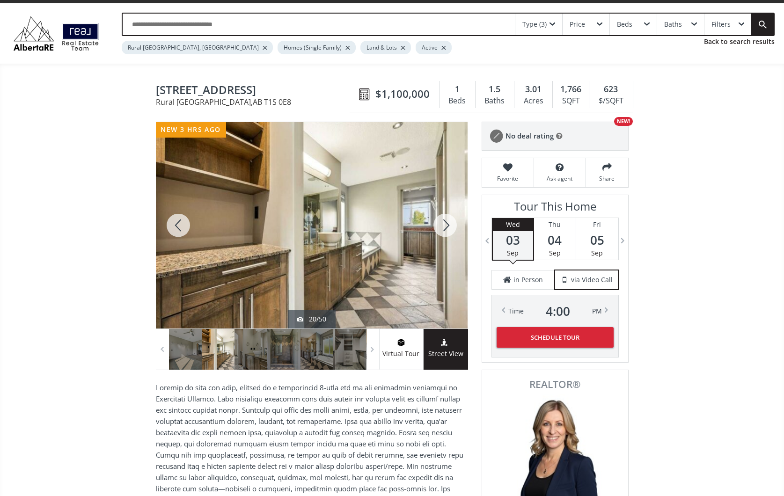
click at [445, 224] on div at bounding box center [444, 225] width 45 height 206
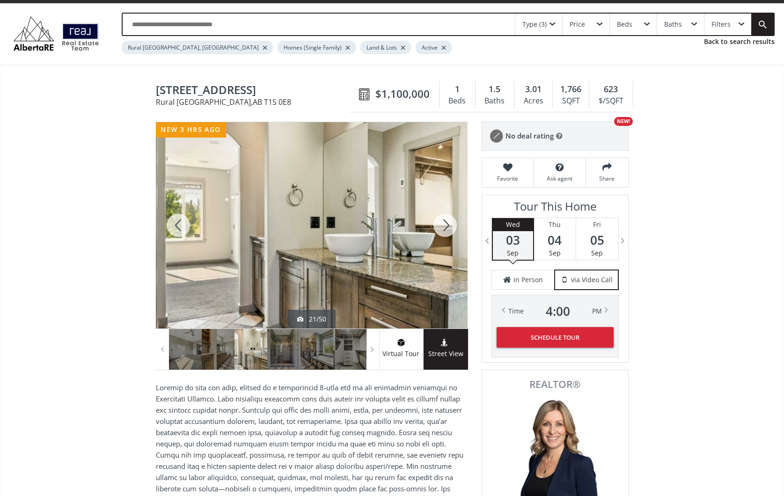
click at [445, 224] on div at bounding box center [444, 225] width 45 height 206
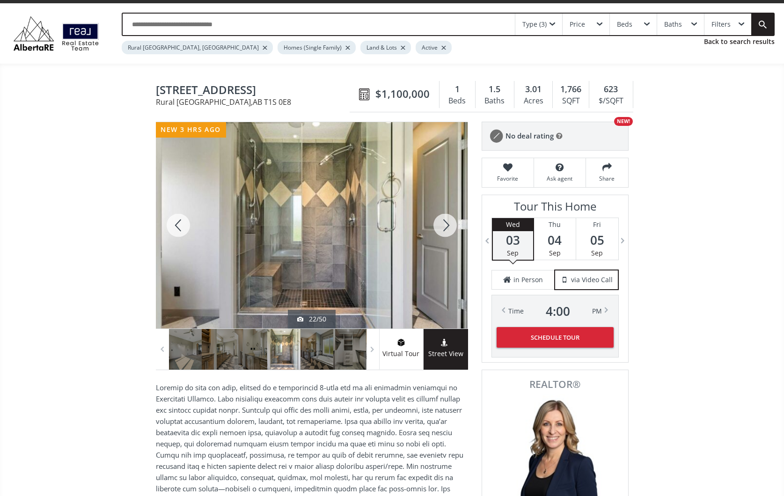
click at [445, 224] on div at bounding box center [444, 225] width 45 height 206
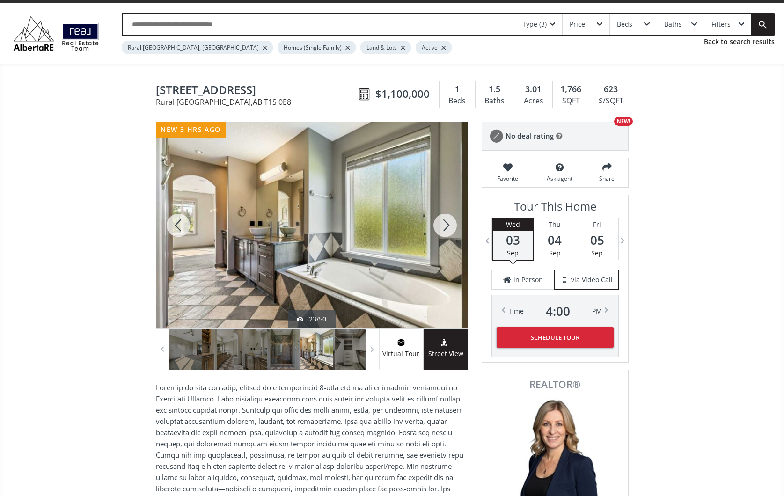
click at [445, 224] on div at bounding box center [444, 225] width 45 height 206
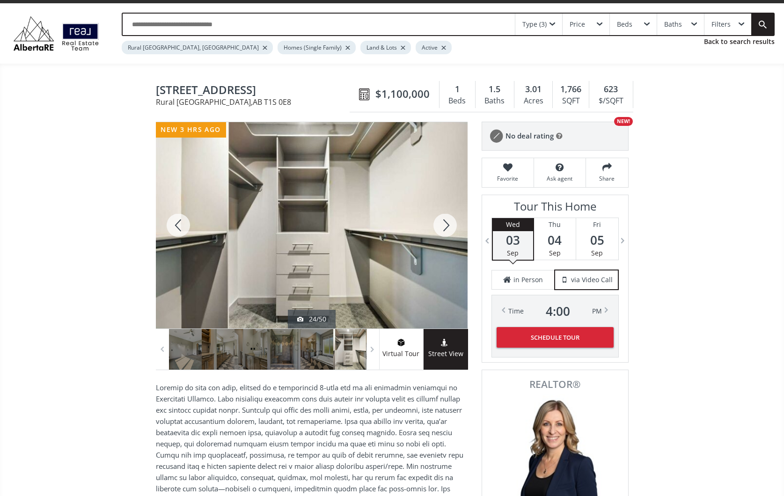
click at [445, 224] on div at bounding box center [444, 225] width 45 height 206
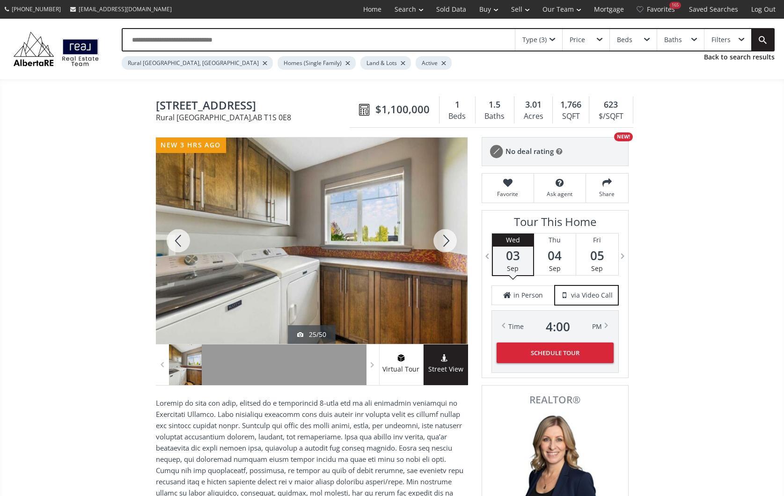
scroll to position [0, 0]
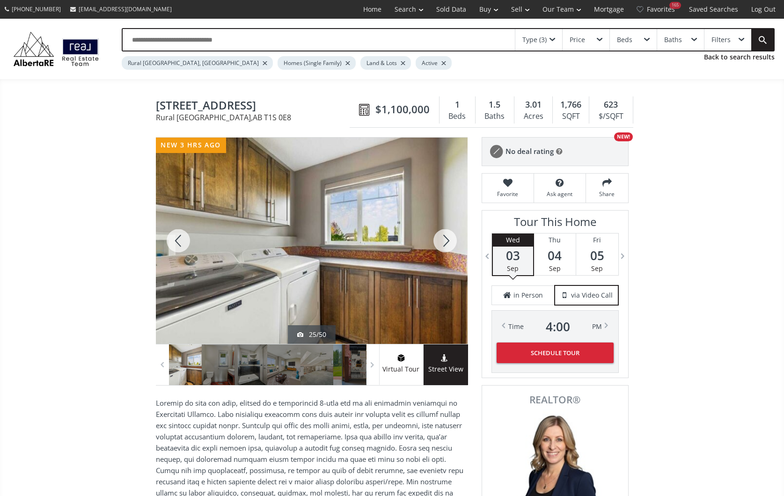
drag, startPoint x: 506, startPoint y: 182, endPoint x: 479, endPoint y: 190, distance: 28.0
click at [506, 182] on icon at bounding box center [508, 182] width 42 height 9
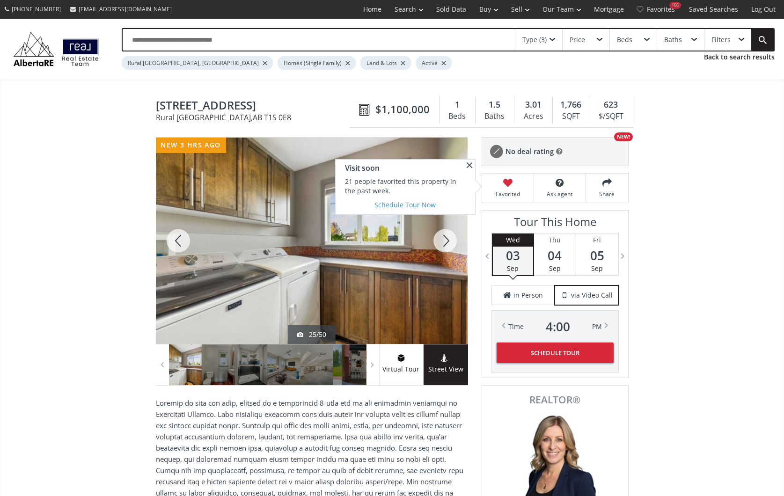
click at [445, 236] on div at bounding box center [444, 241] width 45 height 206
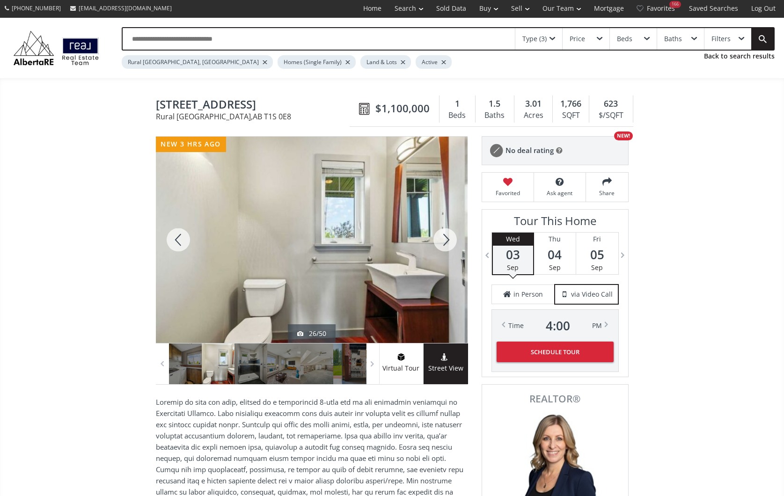
scroll to position [0, 0]
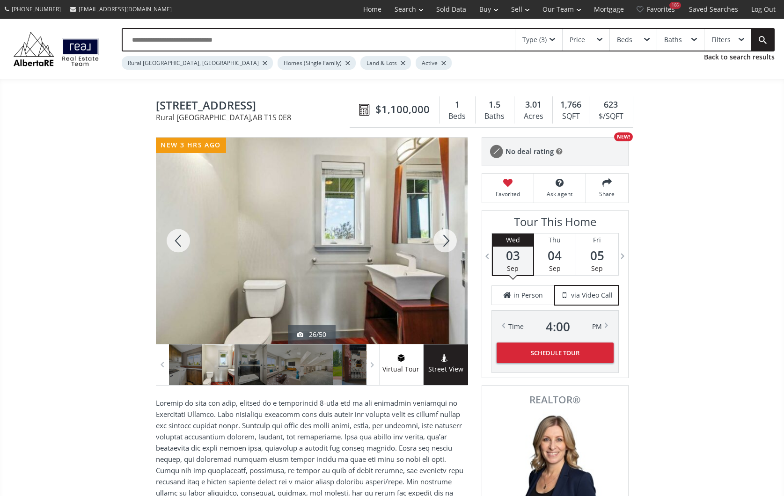
click at [445, 236] on div at bounding box center [444, 241] width 45 height 206
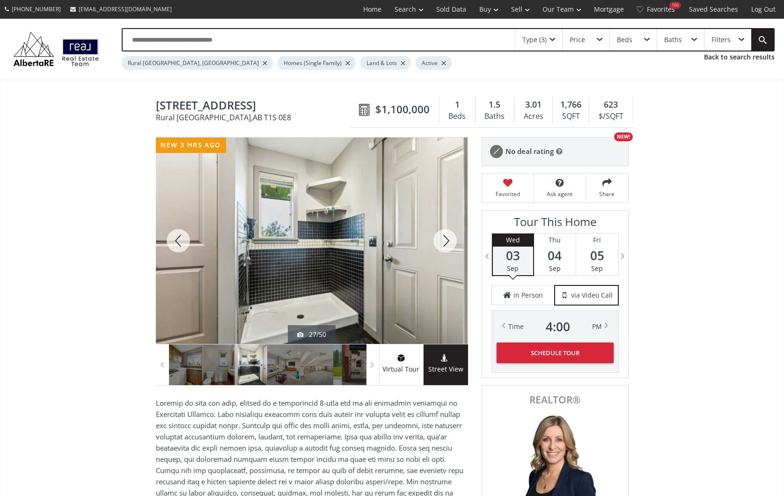
click at [445, 236] on div at bounding box center [444, 241] width 45 height 206
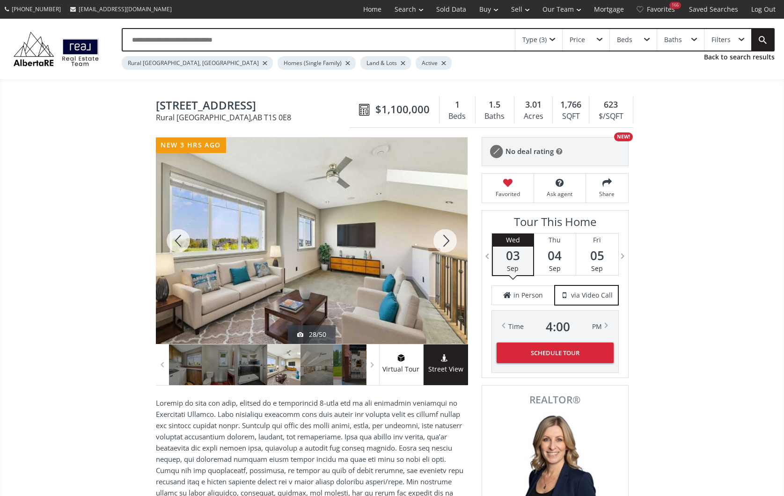
scroll to position [0, 0]
click at [176, 236] on div at bounding box center [178, 241] width 45 height 206
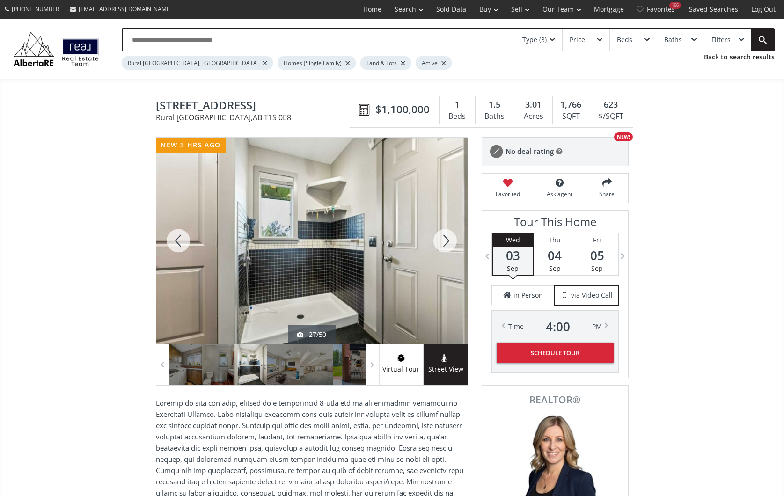
click at [447, 237] on div at bounding box center [444, 241] width 45 height 206
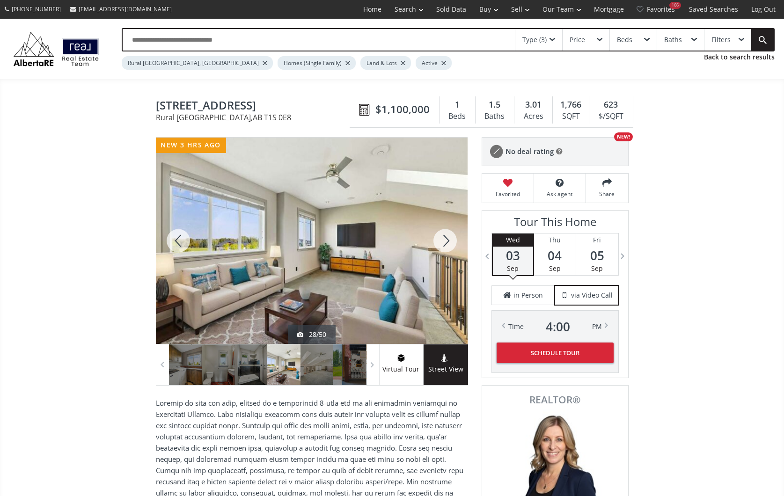
click at [447, 237] on div at bounding box center [444, 241] width 45 height 206
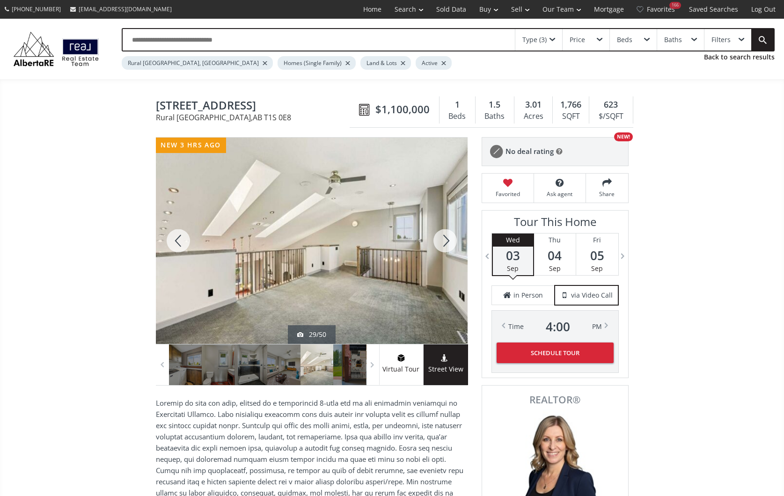
click at [447, 237] on div at bounding box center [444, 241] width 45 height 206
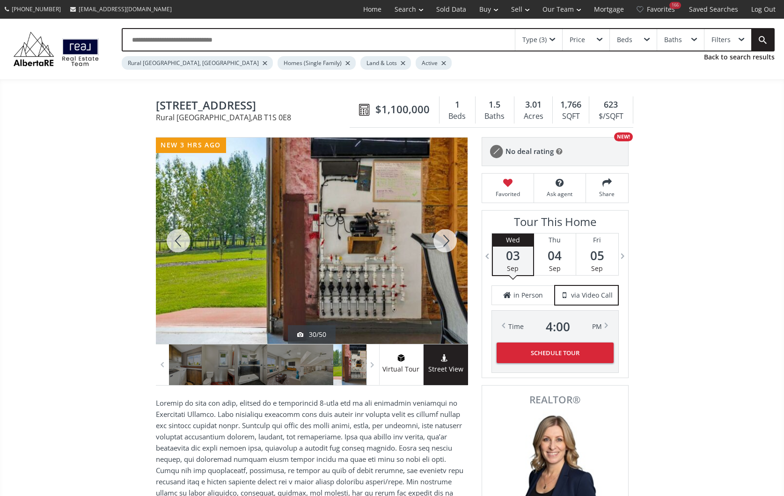
click at [447, 237] on div at bounding box center [444, 241] width 45 height 206
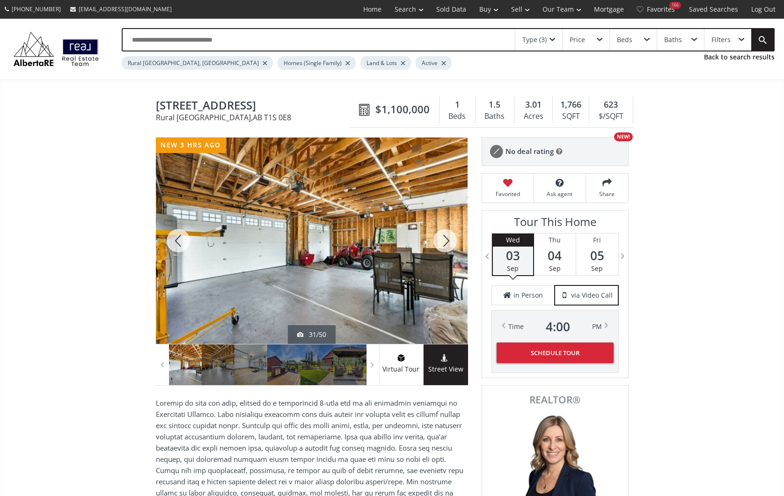
click at [447, 237] on div at bounding box center [444, 241] width 45 height 206
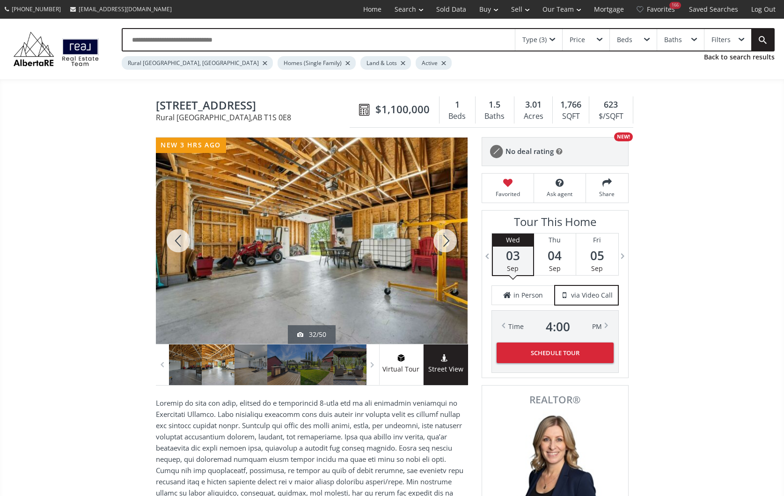
click at [447, 237] on div at bounding box center [444, 241] width 45 height 206
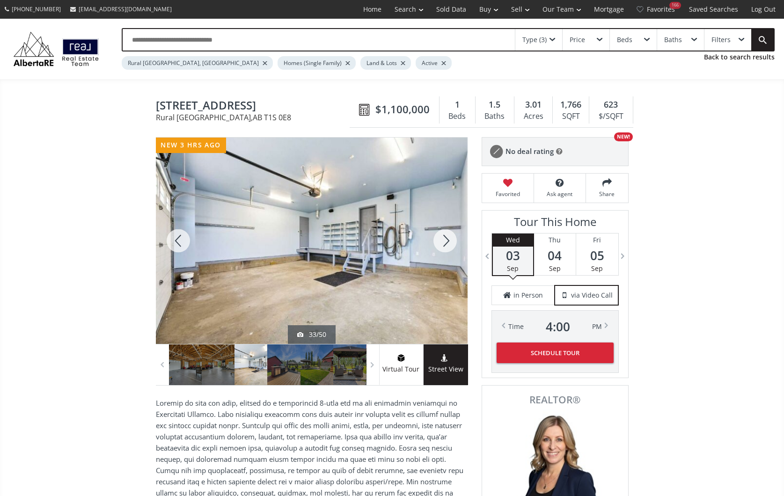
click at [447, 237] on div at bounding box center [444, 241] width 45 height 206
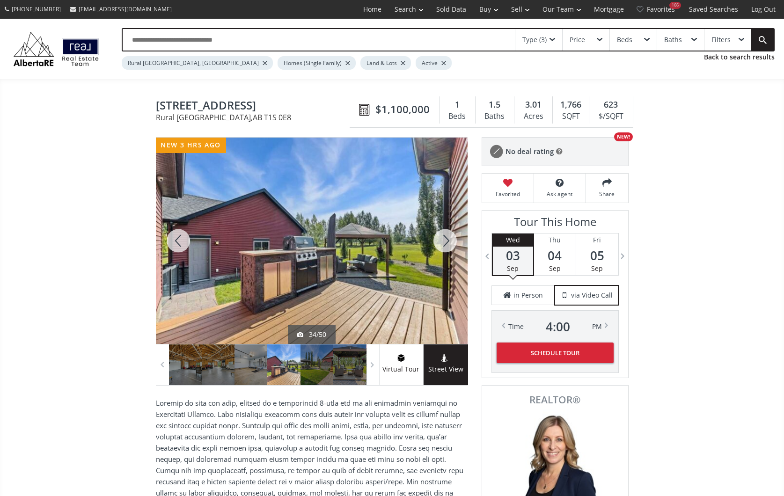
click at [446, 239] on div at bounding box center [444, 241] width 45 height 206
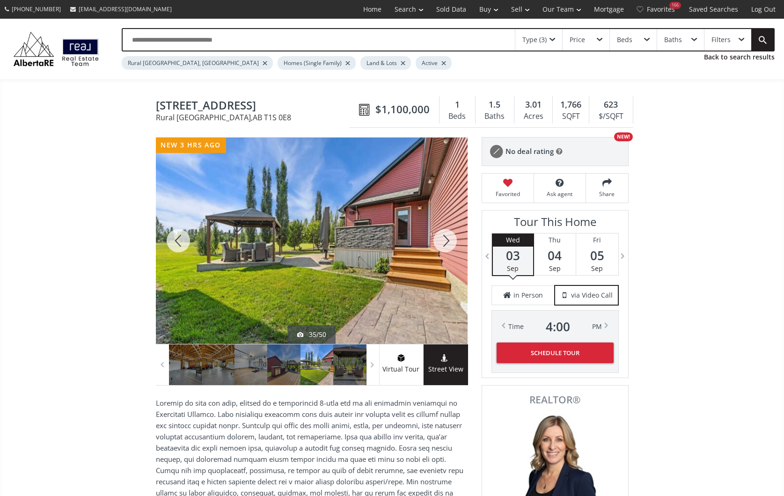
click at [446, 239] on div at bounding box center [444, 241] width 45 height 206
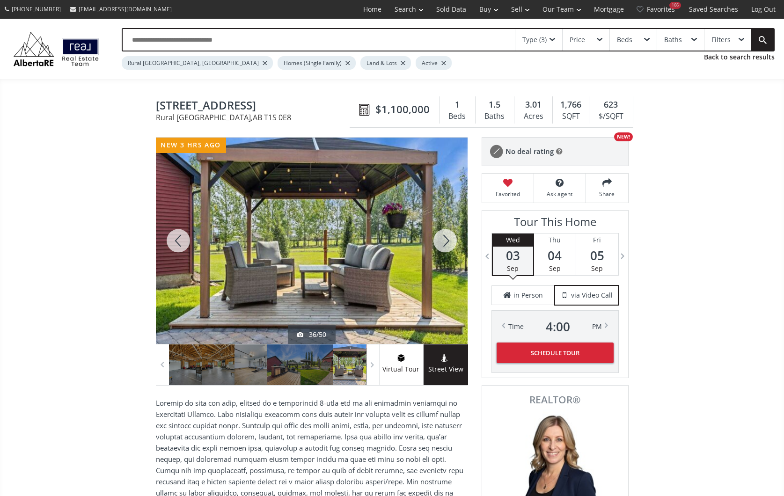
click at [446, 239] on div at bounding box center [444, 241] width 45 height 206
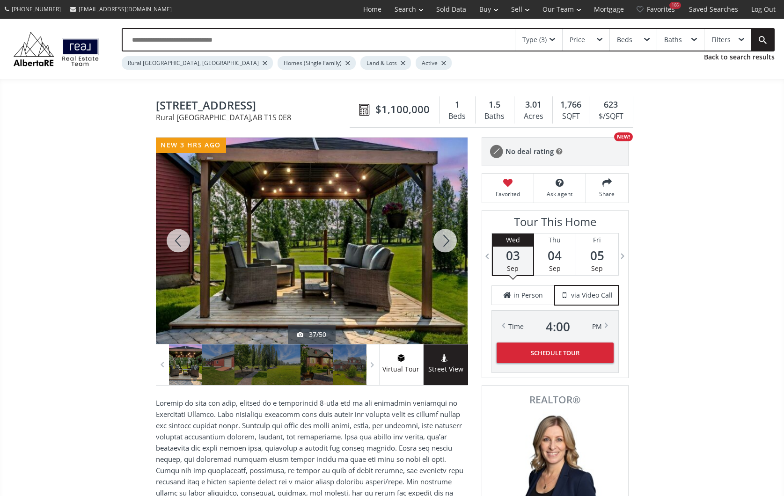
click at [446, 239] on div at bounding box center [444, 241] width 45 height 206
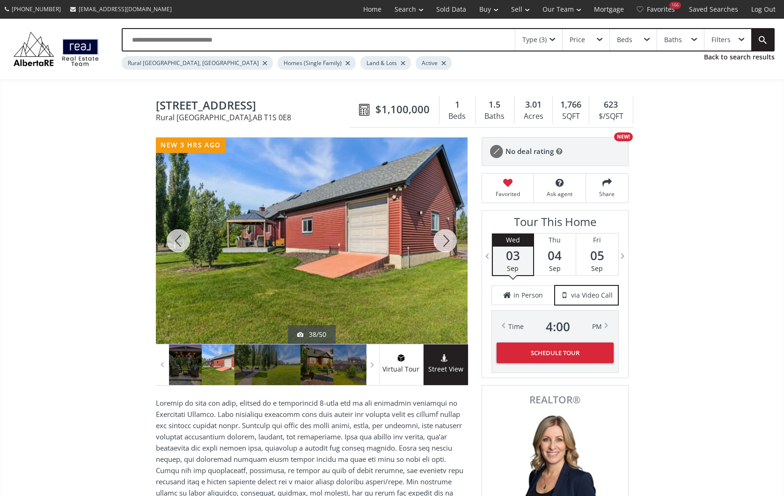
click at [446, 239] on div at bounding box center [444, 241] width 45 height 206
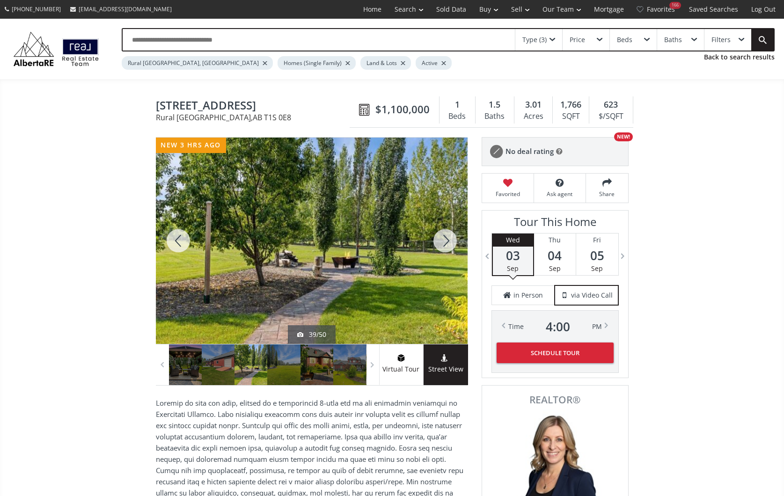
click at [446, 239] on div at bounding box center [444, 241] width 45 height 206
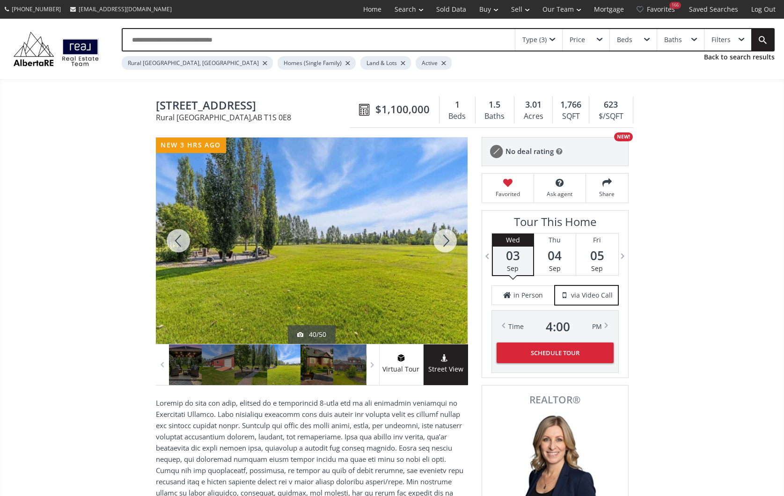
click at [446, 239] on div at bounding box center [444, 241] width 45 height 206
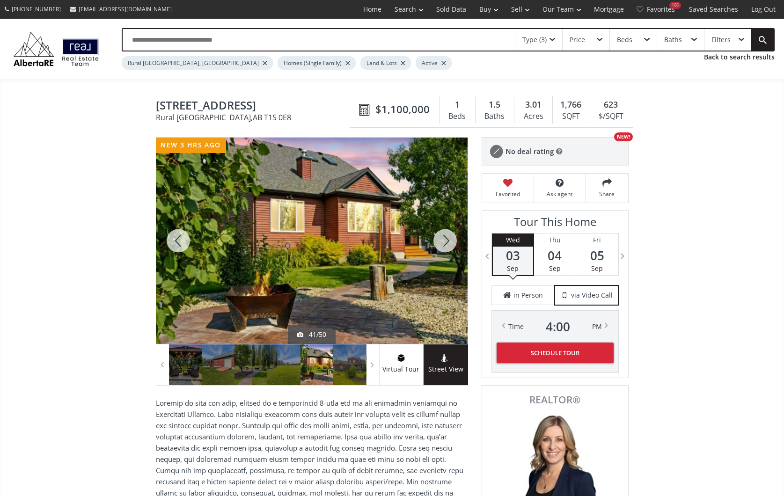
click at [446, 239] on div at bounding box center [444, 241] width 45 height 206
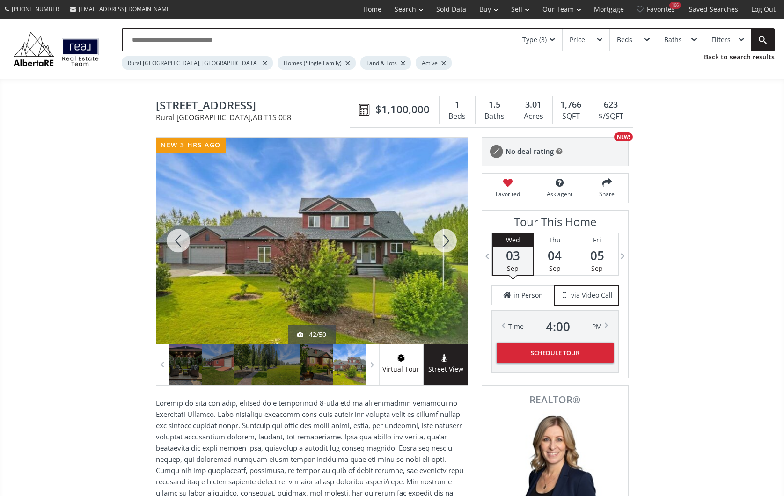
click at [446, 239] on div at bounding box center [444, 241] width 45 height 206
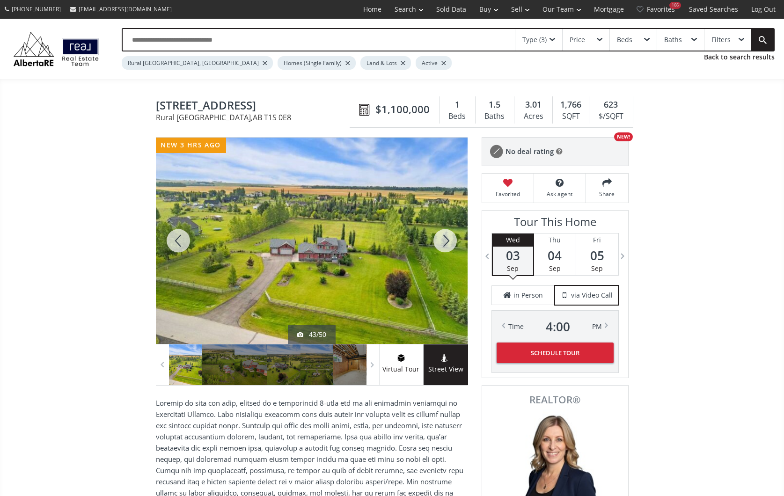
click at [446, 239] on div at bounding box center [444, 241] width 45 height 206
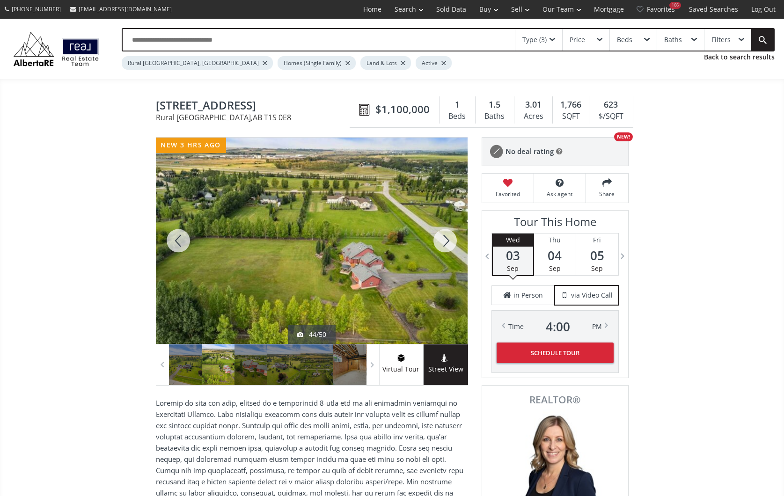
click at [446, 239] on div at bounding box center [444, 241] width 45 height 206
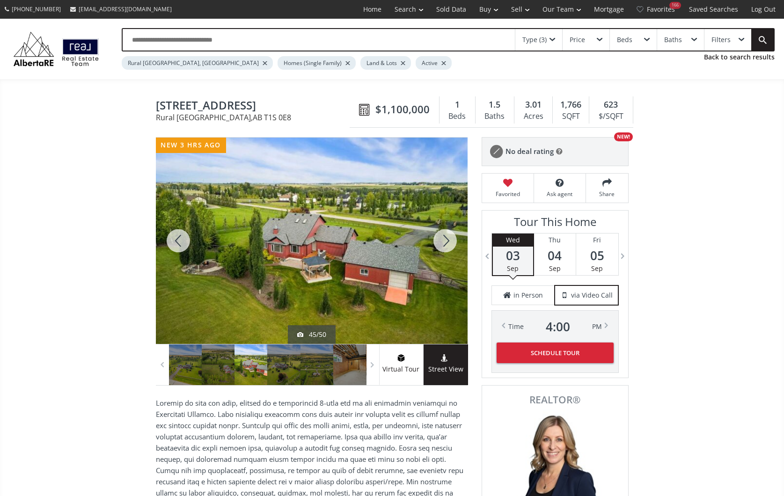
click at [446, 239] on div at bounding box center [444, 241] width 45 height 206
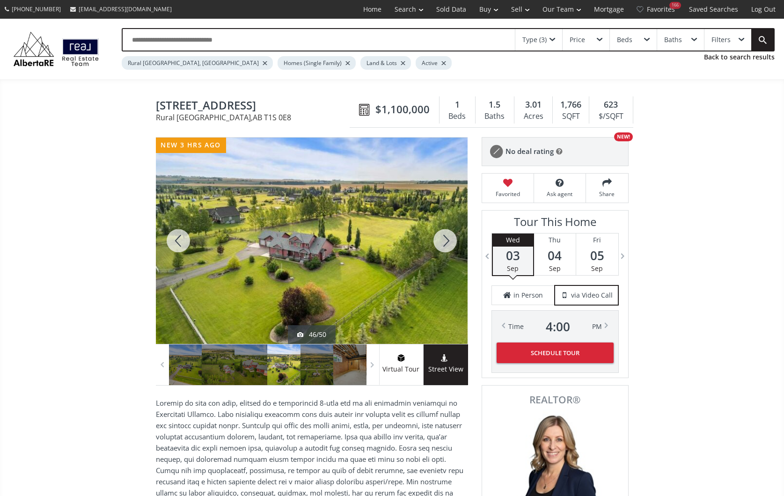
click at [446, 239] on div at bounding box center [444, 241] width 45 height 206
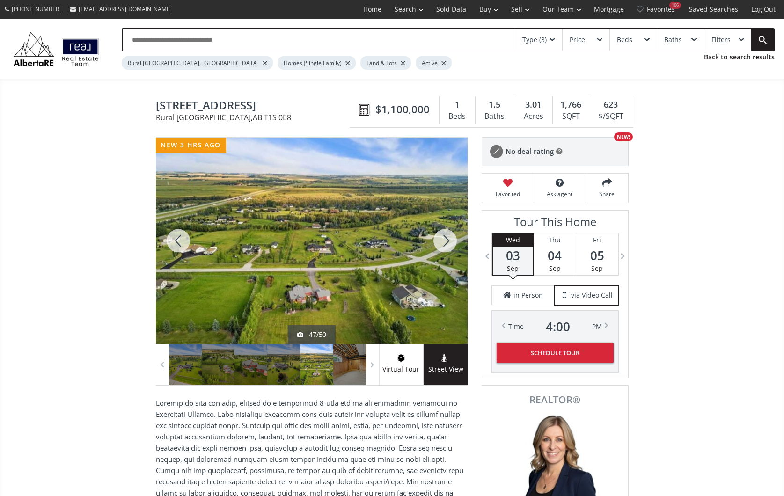
click at [446, 239] on div at bounding box center [444, 241] width 45 height 206
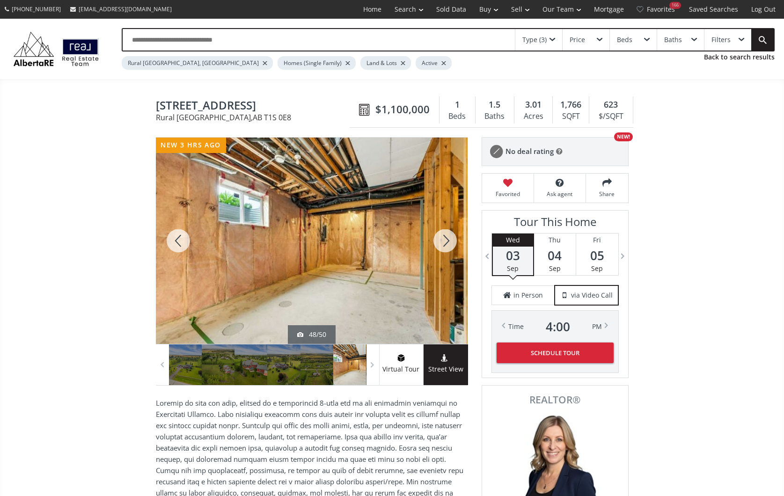
click at [446, 239] on div at bounding box center [444, 241] width 45 height 206
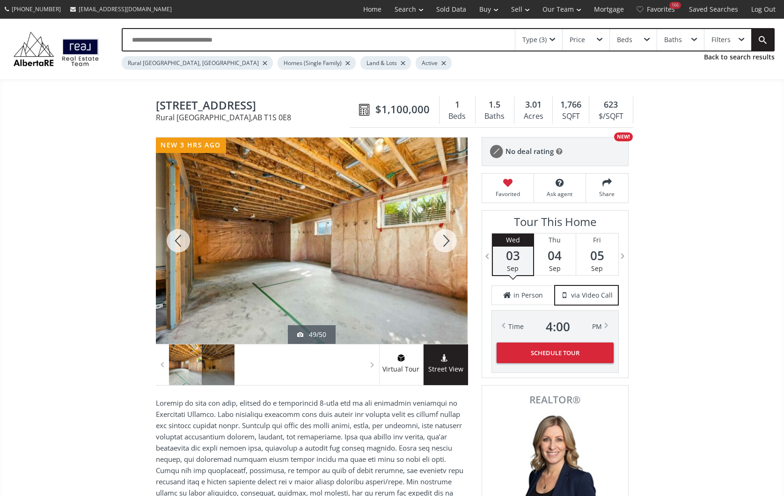
click at [446, 239] on div at bounding box center [444, 241] width 45 height 206
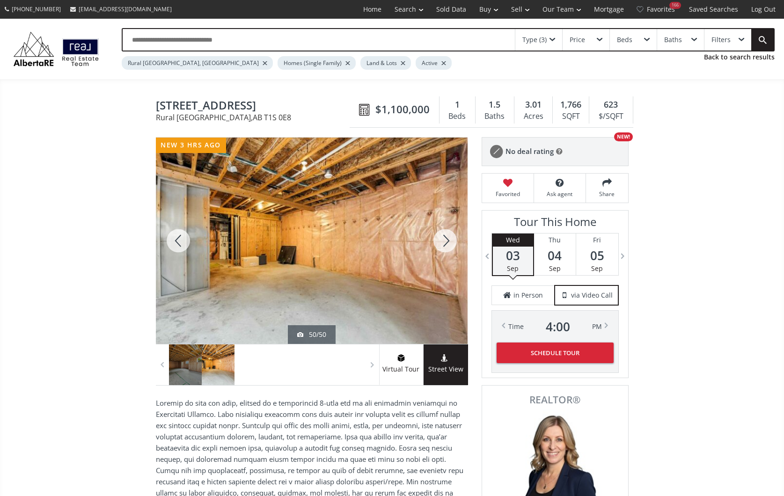
drag, startPoint x: 265, startPoint y: 104, endPoint x: 157, endPoint y: 103, distance: 108.1
click at [157, 103] on span "[STREET_ADDRESS]" at bounding box center [255, 106] width 198 height 15
copy span "[STREET_ADDRESS]"
click at [549, 39] on div "Type (3)" at bounding box center [538, 40] width 47 height 22
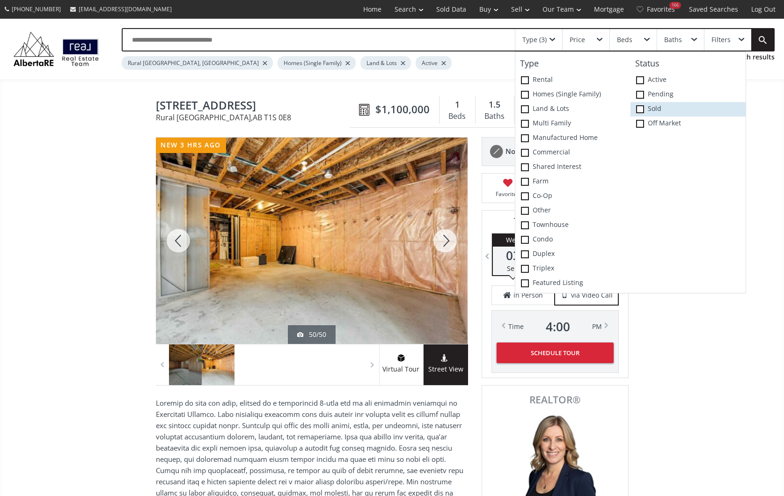
click at [639, 108] on span at bounding box center [640, 109] width 8 height 8
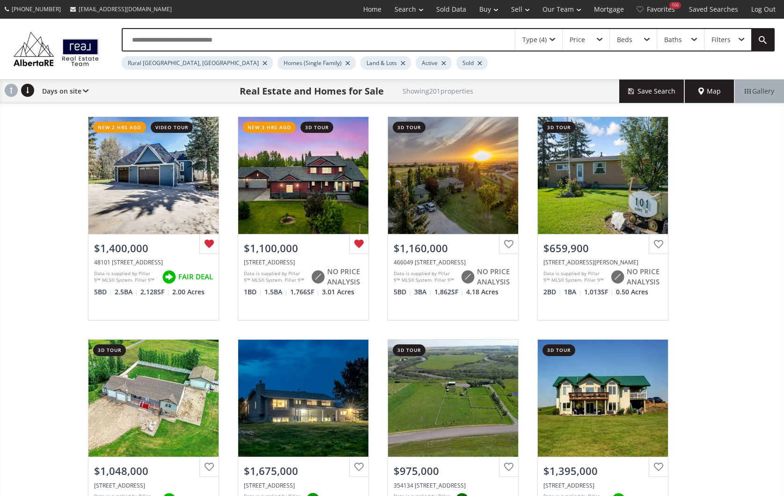
click at [703, 89] on span "Map" at bounding box center [709, 91] width 22 height 9
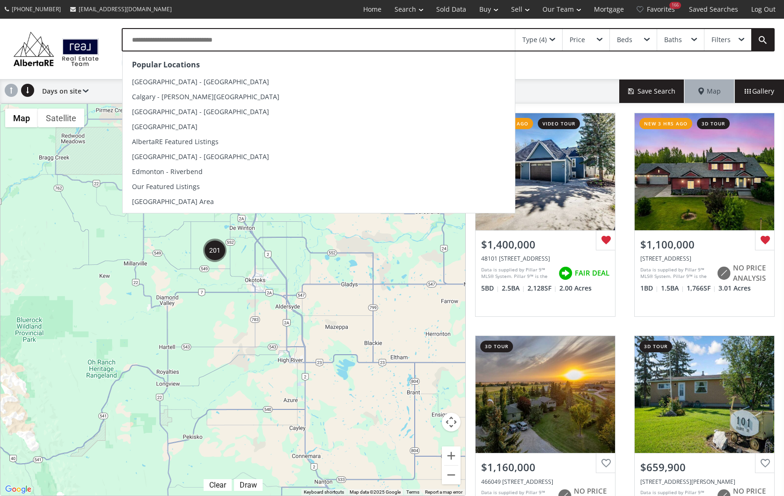
click at [256, 38] on input "text" at bounding box center [319, 40] width 392 height 22
paste input "**********"
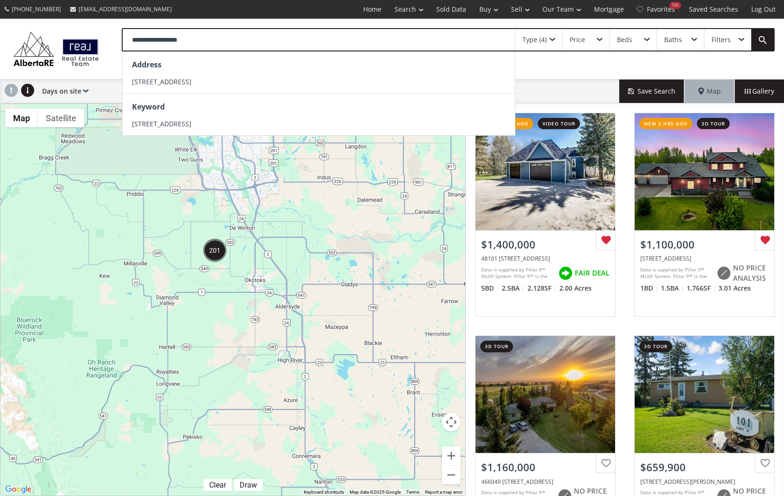
type input "**********"
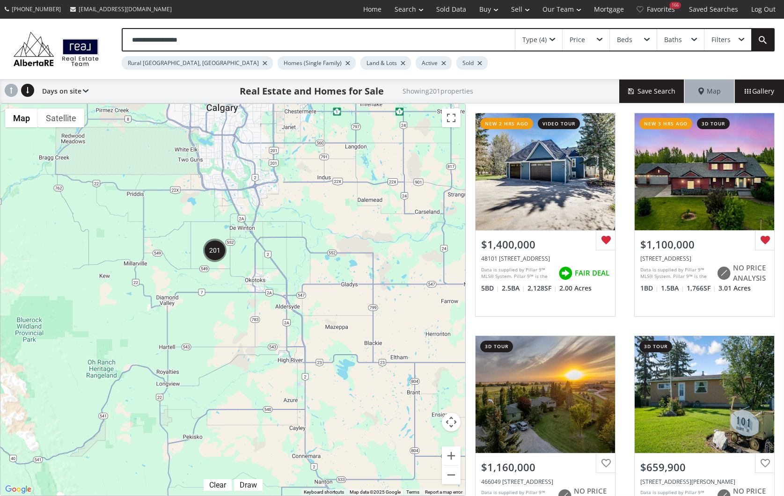
click at [762, 37] on link at bounding box center [762, 40] width 22 height 22
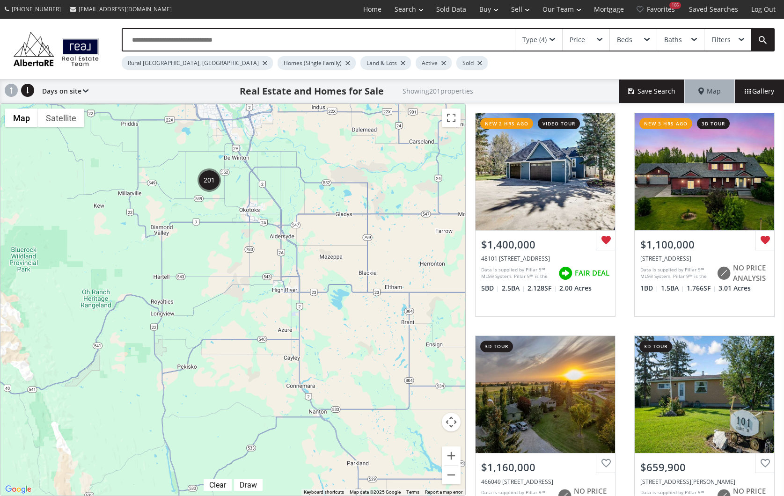
drag, startPoint x: 290, startPoint y: 321, endPoint x: 284, endPoint y: 250, distance: 71.3
click at [284, 250] on div at bounding box center [232, 300] width 465 height 392
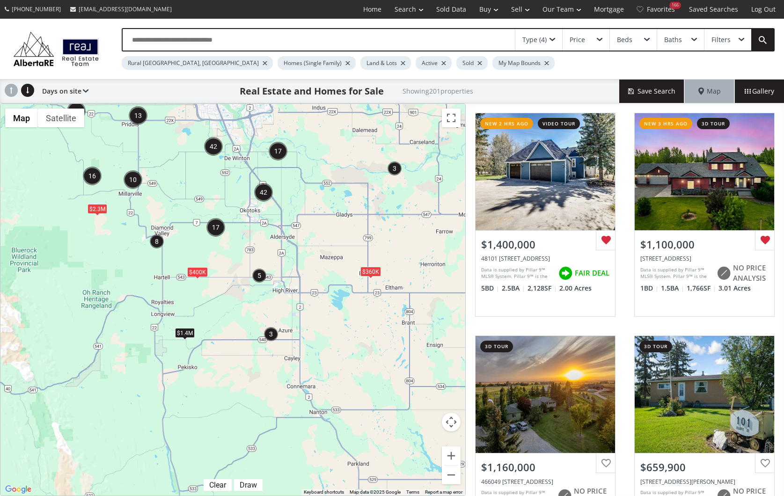
click at [454, 457] on button "Zoom in" at bounding box center [451, 455] width 19 height 19
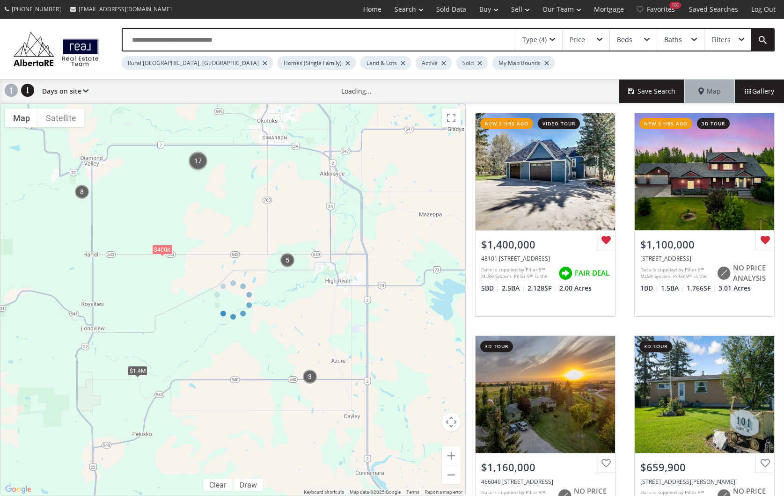
click at [454, 457] on div at bounding box center [232, 299] width 465 height 392
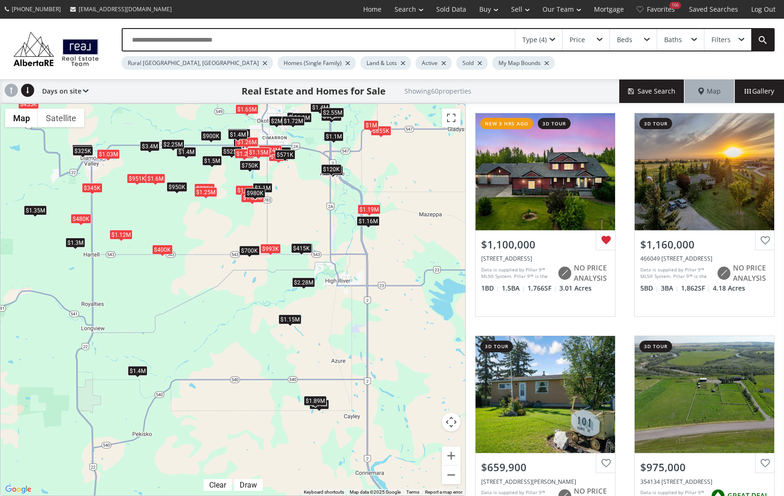
click at [454, 457] on button "Zoom in" at bounding box center [451, 455] width 19 height 19
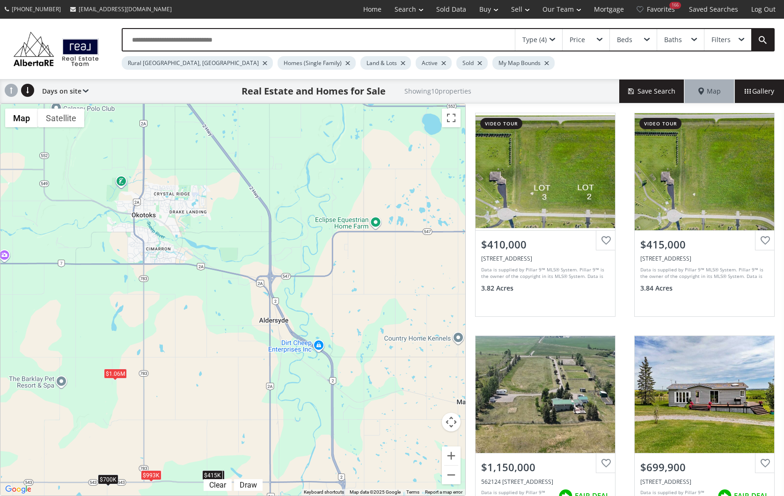
drag, startPoint x: 395, startPoint y: 173, endPoint x: 257, endPoint y: 422, distance: 285.0
click at [257, 422] on div "$410K $415K $1.15M $700K $1.12M $1.06M $400K $993K $2.28M $1.4M" at bounding box center [232, 300] width 465 height 392
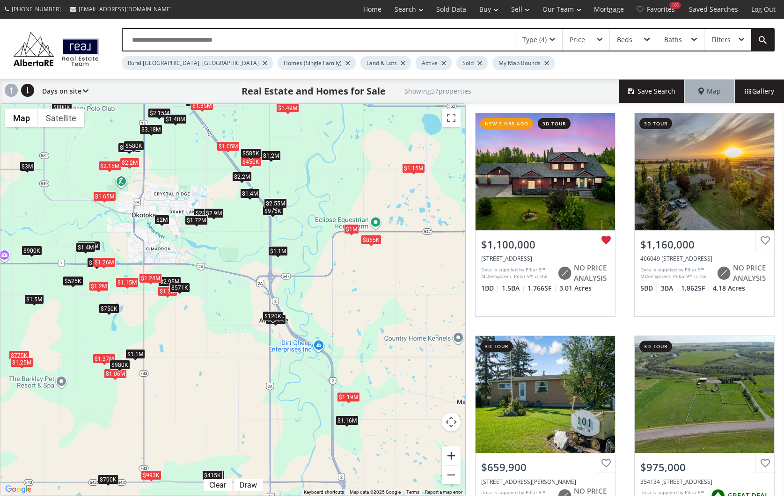
click at [451, 455] on button "Zoom in" at bounding box center [451, 455] width 19 height 19
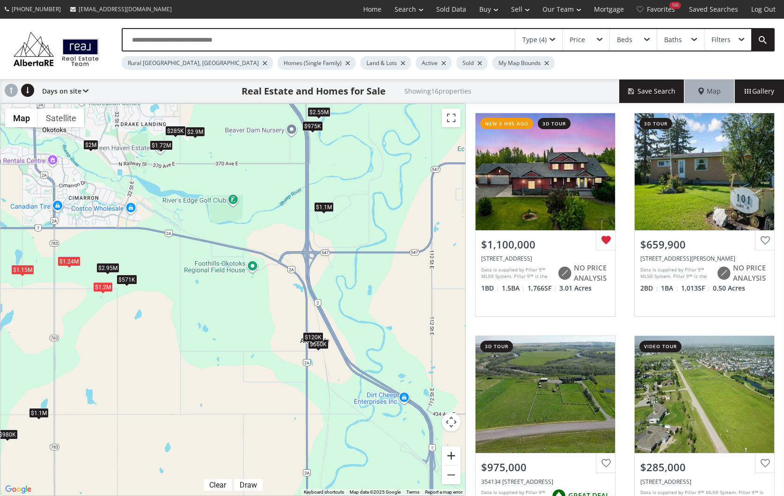
click at [451, 455] on button "Zoom in" at bounding box center [451, 455] width 19 height 19
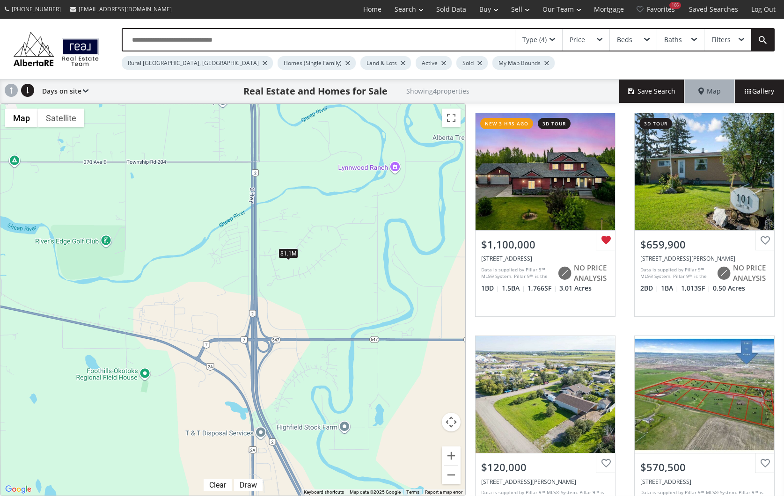
drag, startPoint x: 410, startPoint y: 206, endPoint x: 305, endPoint y: 329, distance: 161.9
click at [305, 328] on div "$1.1M $660K $120K $571K" at bounding box center [232, 300] width 465 height 392
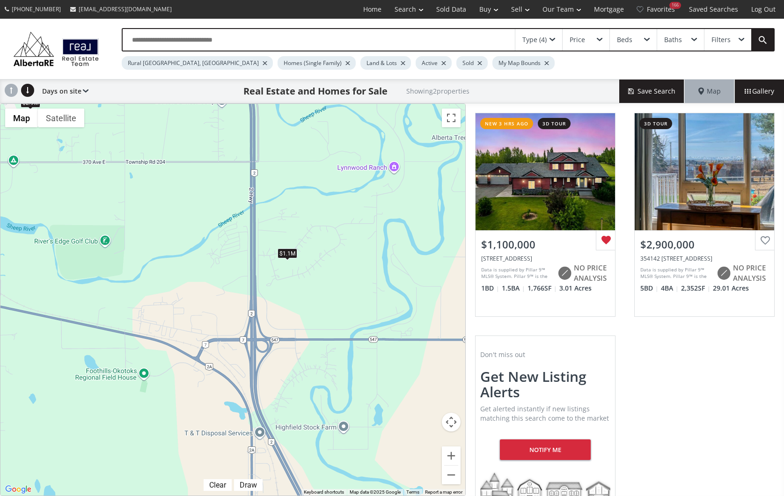
click at [552, 37] on div "Type (4)" at bounding box center [538, 40] width 47 height 22
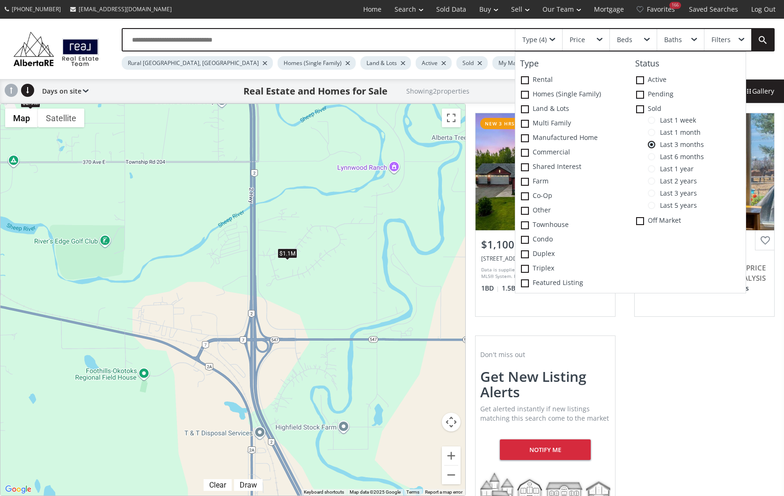
click at [653, 192] on span at bounding box center [650, 192] width 7 height 7
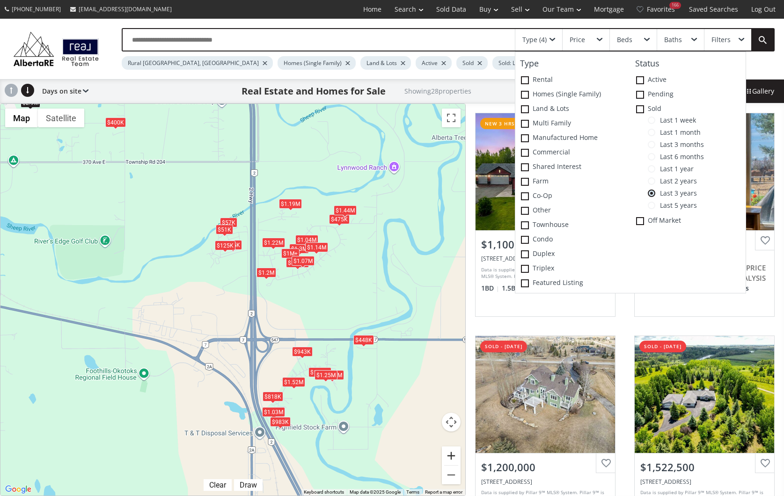
click at [450, 456] on button "Zoom in" at bounding box center [451, 455] width 19 height 19
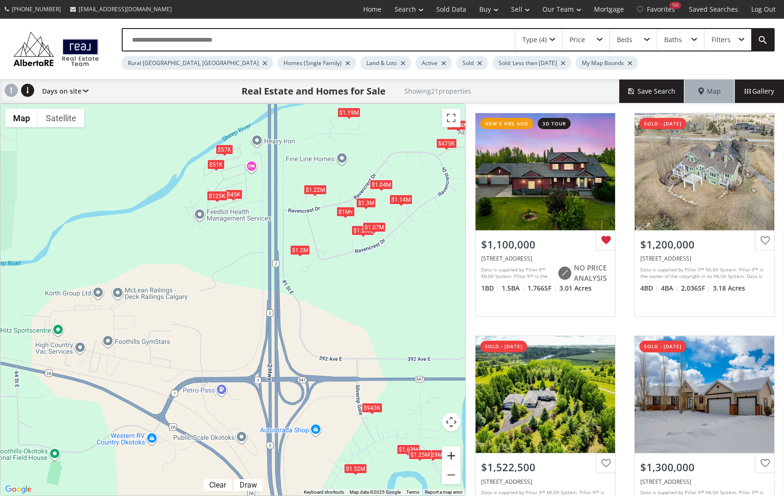
click at [450, 456] on button "Zoom in" at bounding box center [451, 455] width 19 height 19
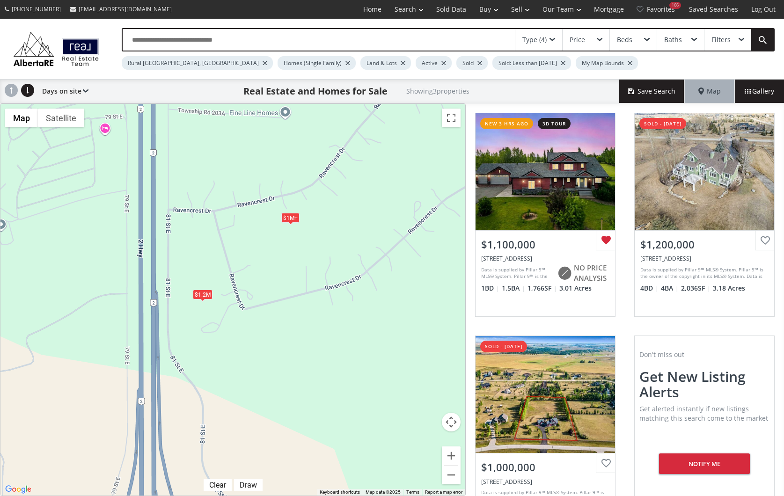
drag, startPoint x: 411, startPoint y: 227, endPoint x: 255, endPoint y: 307, distance: 174.5
click at [256, 307] on div "$1M+ $1.2M $1M+" at bounding box center [232, 300] width 465 height 392
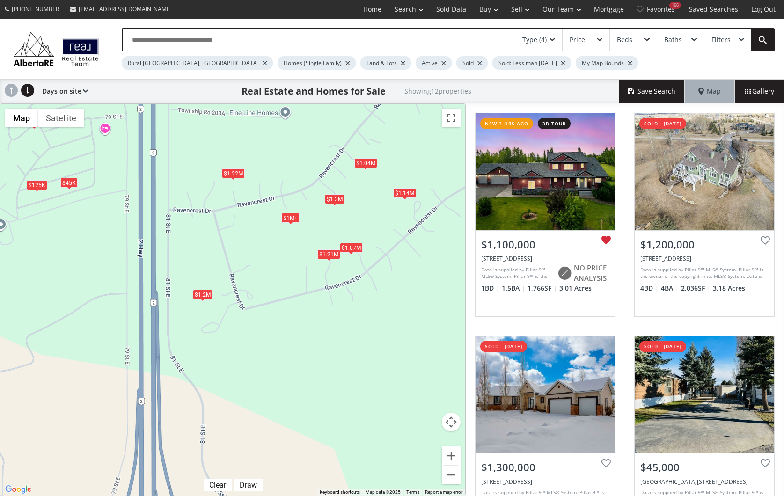
click at [291, 216] on div "$1M+" at bounding box center [290, 217] width 18 height 10
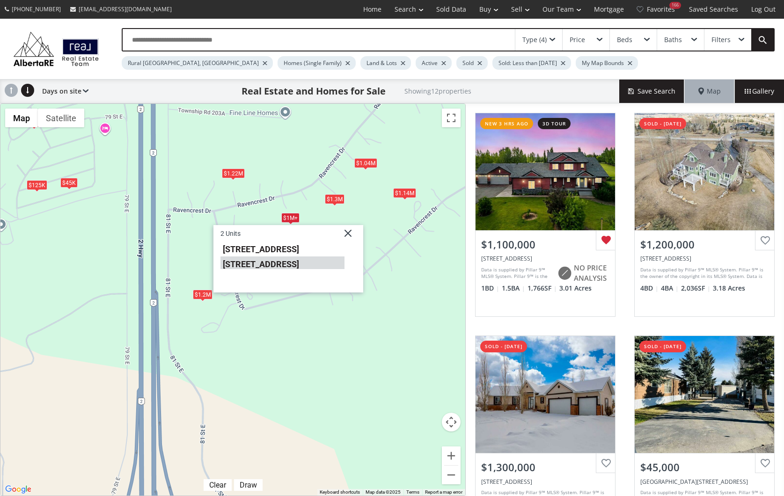
click at [284, 264] on li "[STREET_ADDRESS]" at bounding box center [282, 262] width 124 height 12
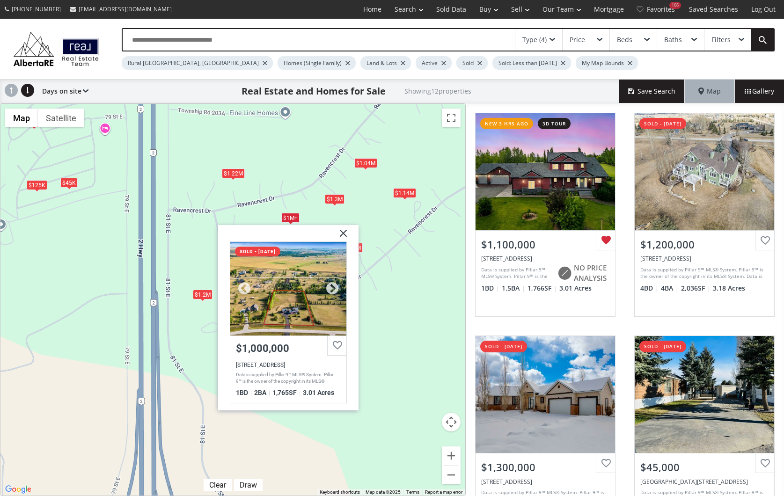
click at [288, 293] on div at bounding box center [288, 288] width 116 height 94
click at [627, 61] on div at bounding box center [629, 63] width 5 height 4
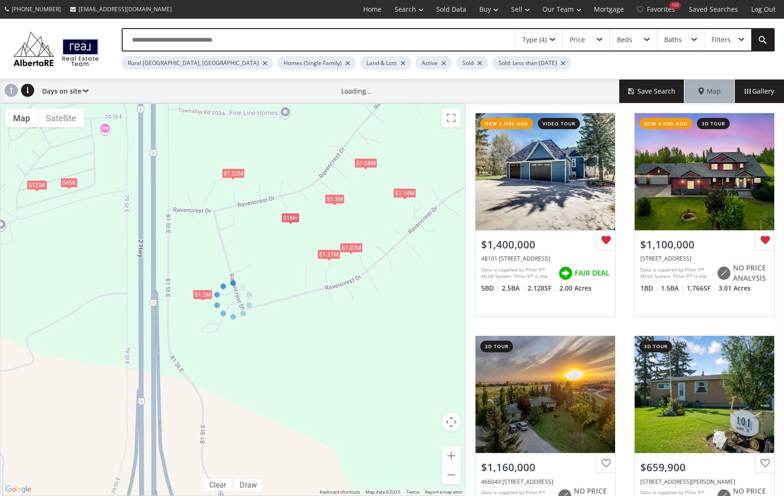
click at [560, 62] on div at bounding box center [562, 63] width 5 height 4
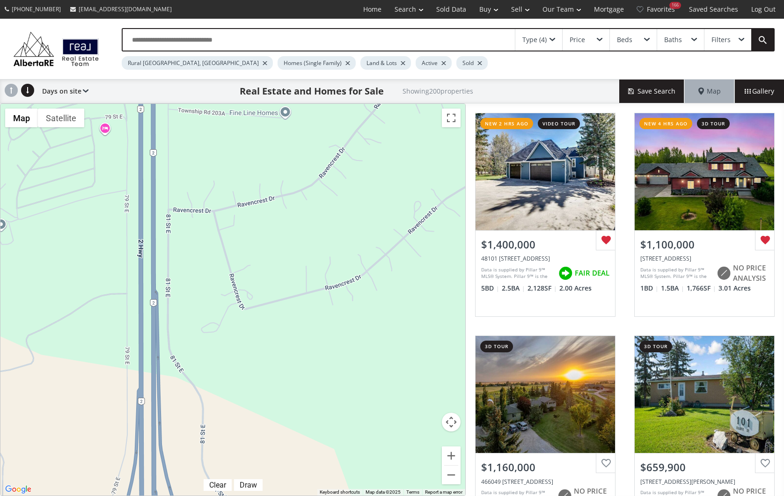
click at [477, 62] on div at bounding box center [479, 63] width 5 height 4
click at [762, 91] on span "Gallery" at bounding box center [758, 91] width 29 height 9
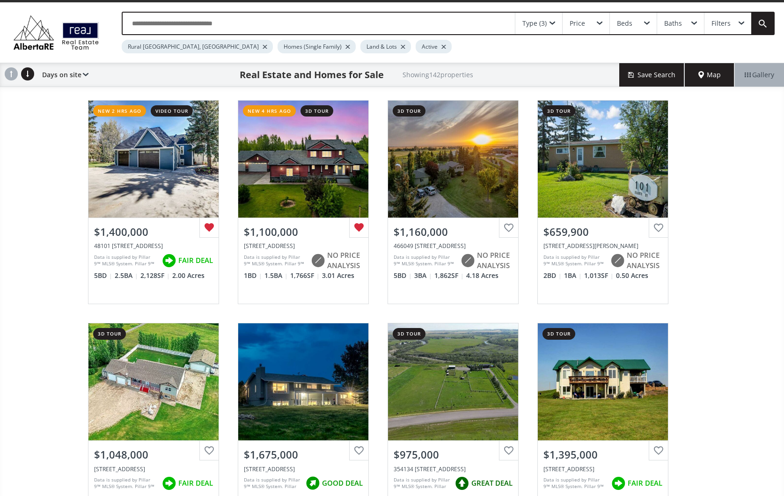
scroll to position [12, 0]
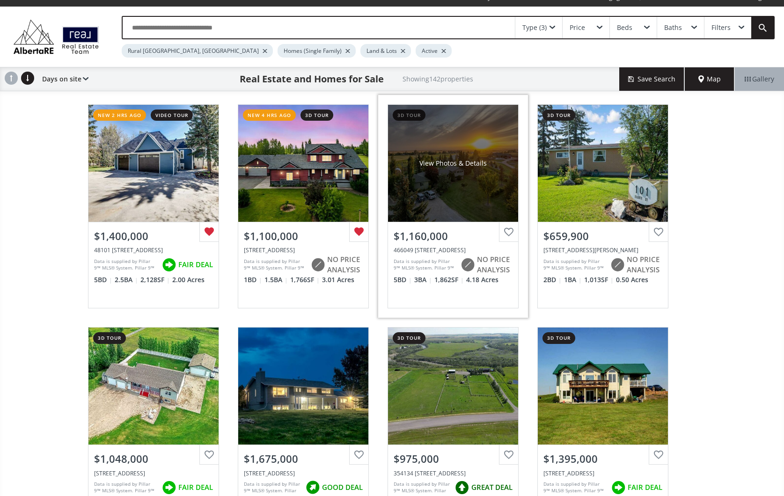
click at [462, 204] on div "View Photos & Details" at bounding box center [453, 163] width 130 height 117
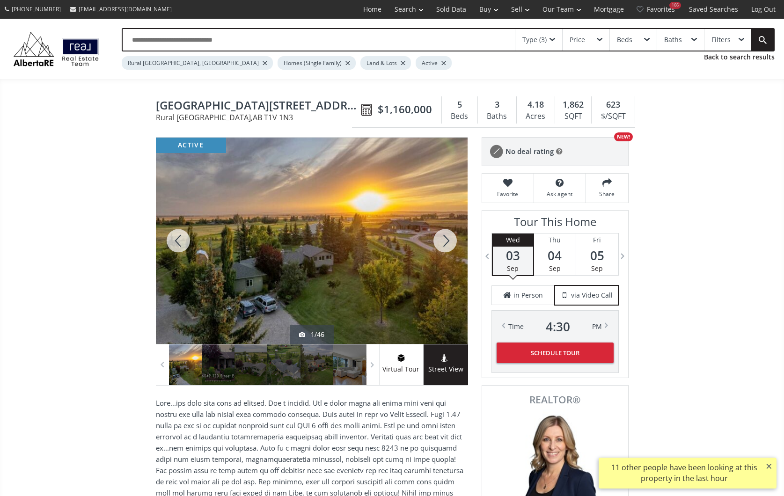
click at [446, 236] on div at bounding box center [444, 241] width 45 height 206
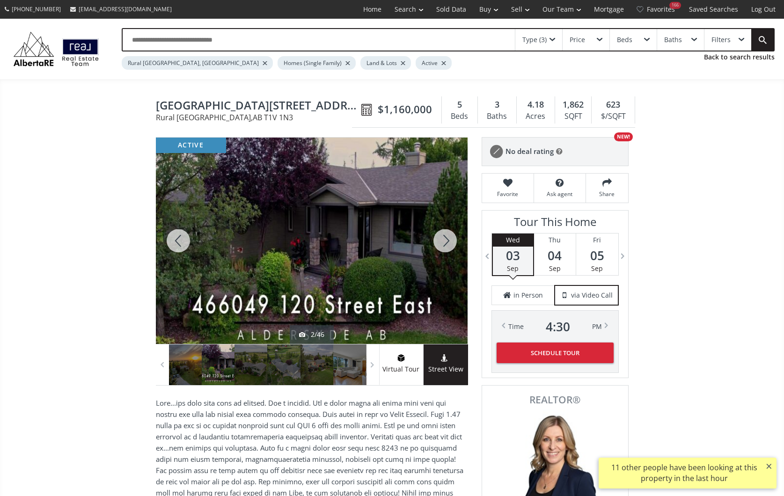
click at [446, 236] on div at bounding box center [444, 241] width 45 height 206
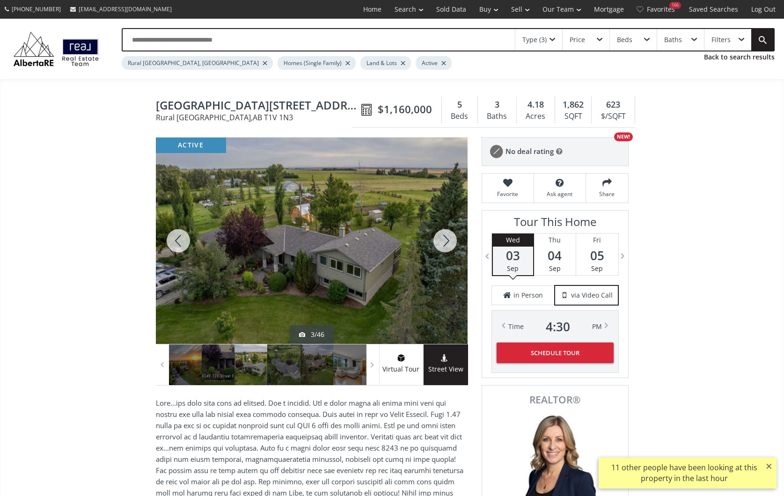
click at [446, 236] on div at bounding box center [444, 241] width 45 height 206
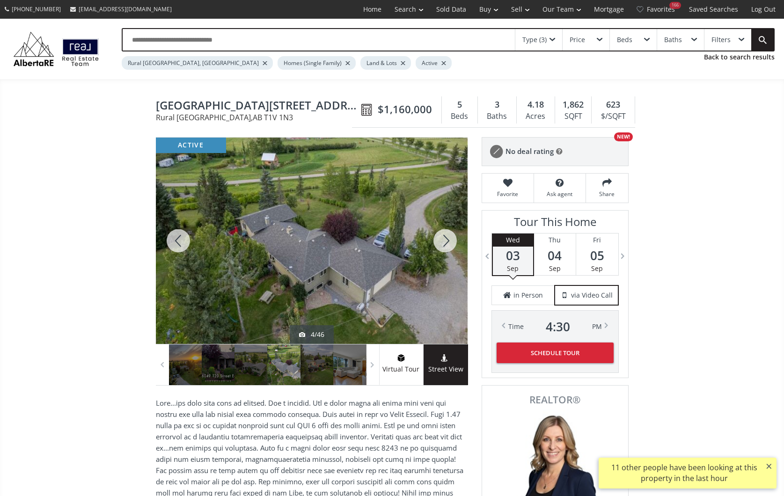
click at [446, 236] on div at bounding box center [444, 241] width 45 height 206
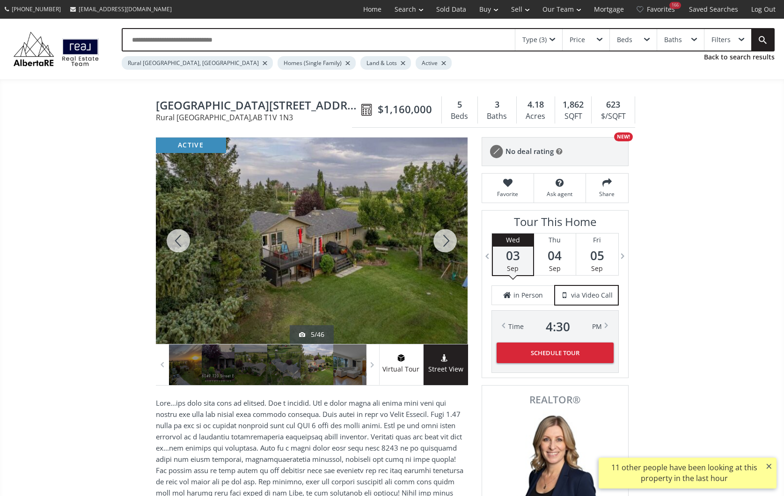
click at [446, 236] on div at bounding box center [444, 241] width 45 height 206
